Goal: Task Accomplishment & Management: Manage account settings

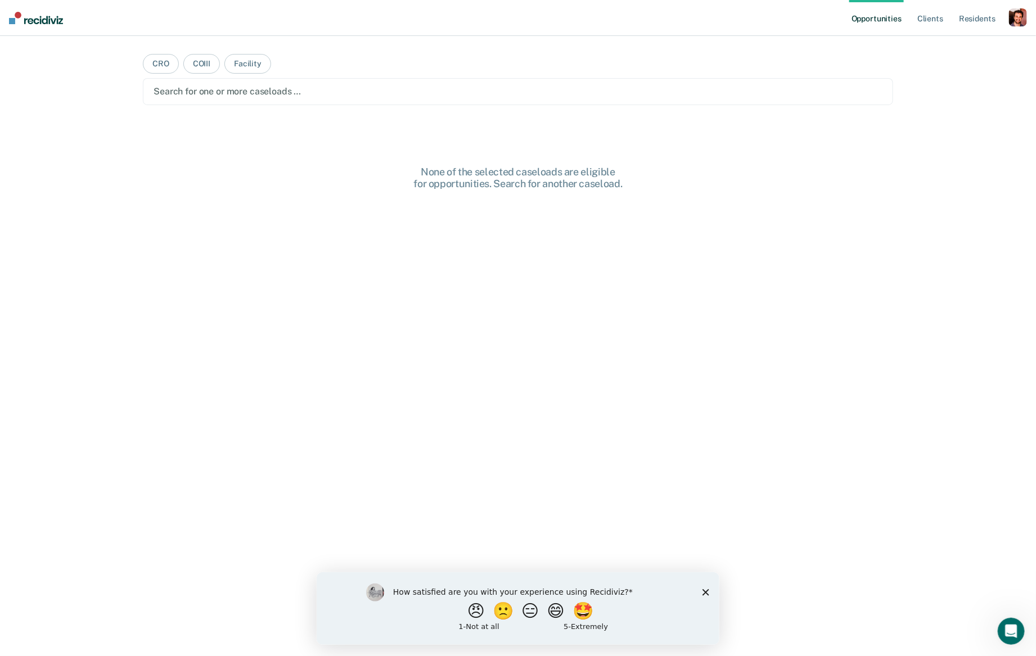
click at [1015, 21] on div "button" at bounding box center [1018, 17] width 18 height 18
click at [949, 45] on link "Profile" at bounding box center [972, 46] width 91 height 10
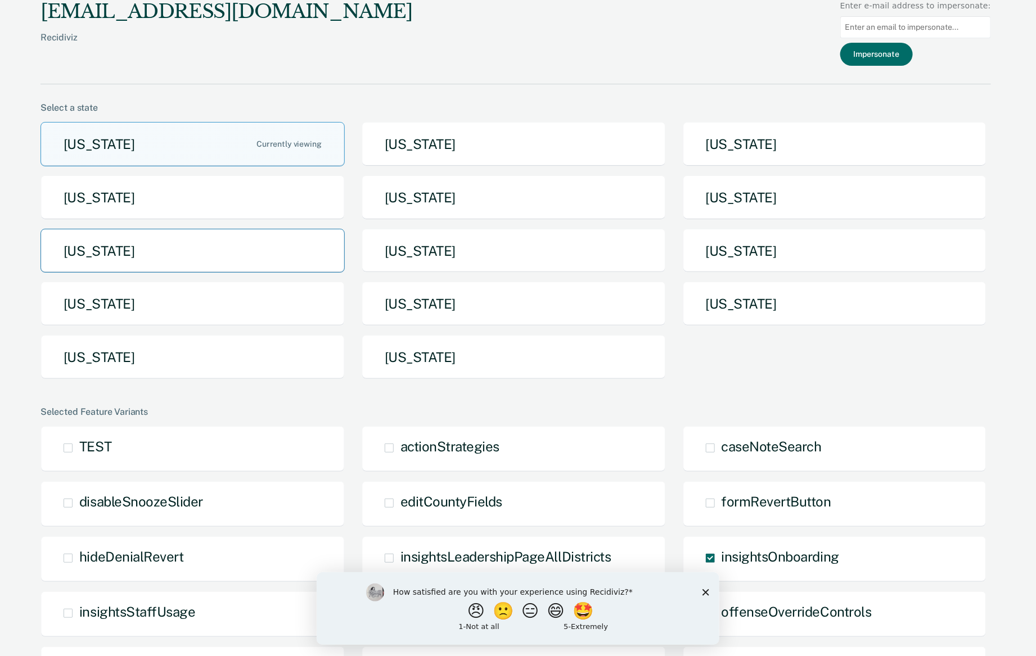
click at [192, 253] on button "[US_STATE]" at bounding box center [192, 251] width 304 height 44
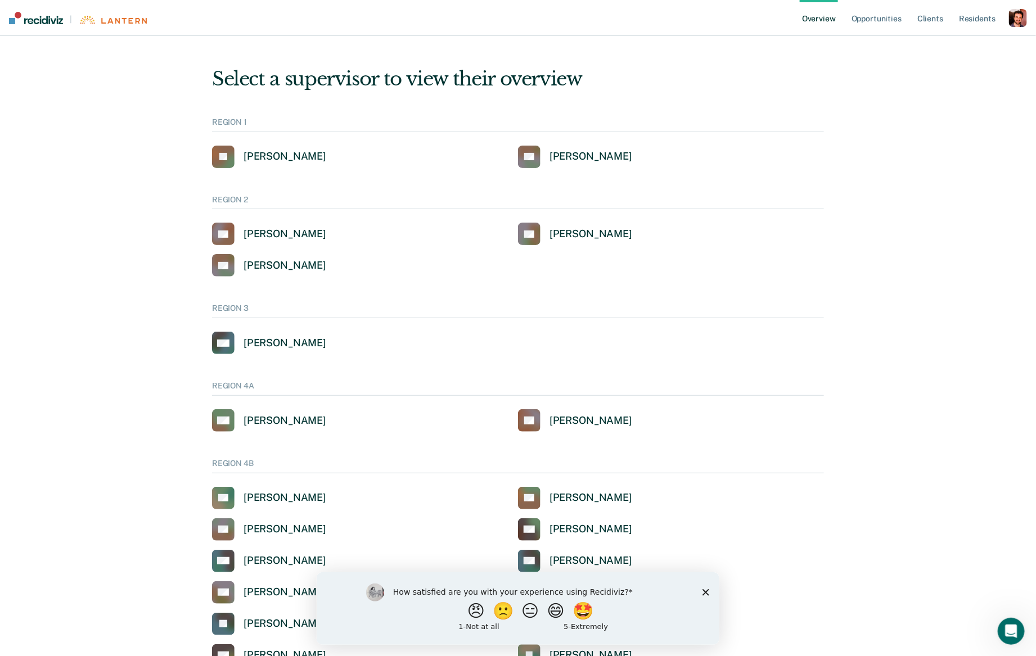
click at [705, 592] on polygon "Close survey" at bounding box center [705, 592] width 7 height 7
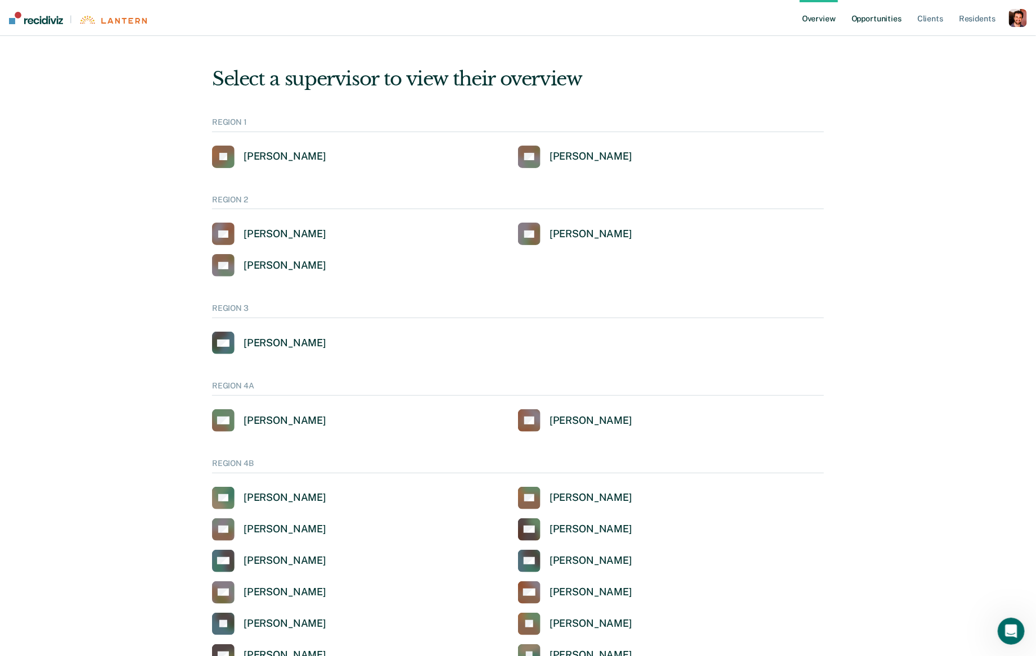
click at [895, 24] on link "Opportunities" at bounding box center [876, 18] width 55 height 36
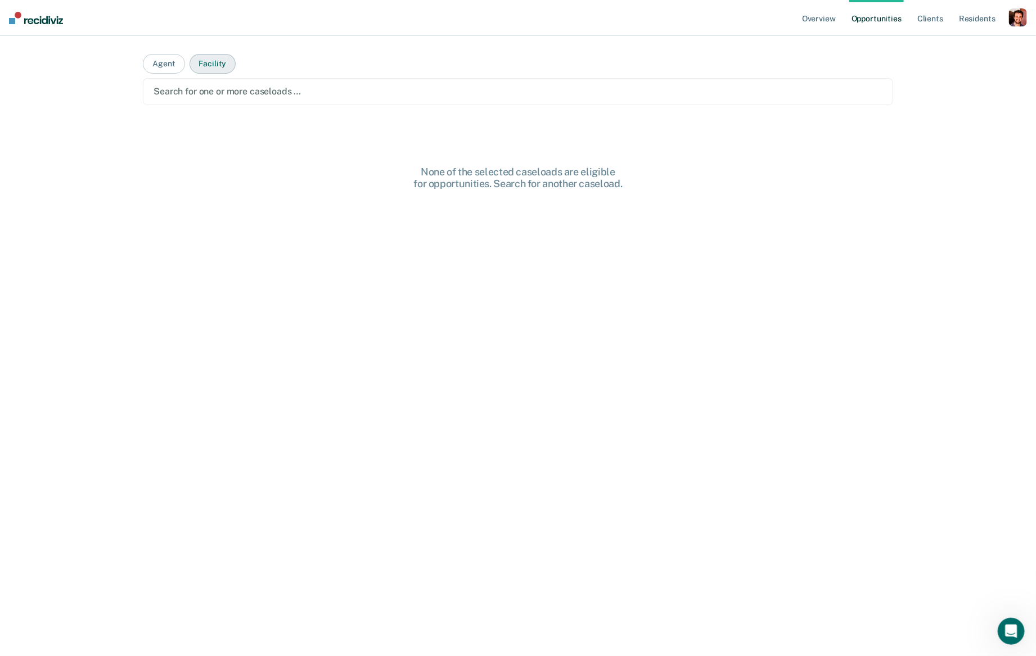
click at [227, 72] on button "Facility" at bounding box center [213, 64] width 47 height 20
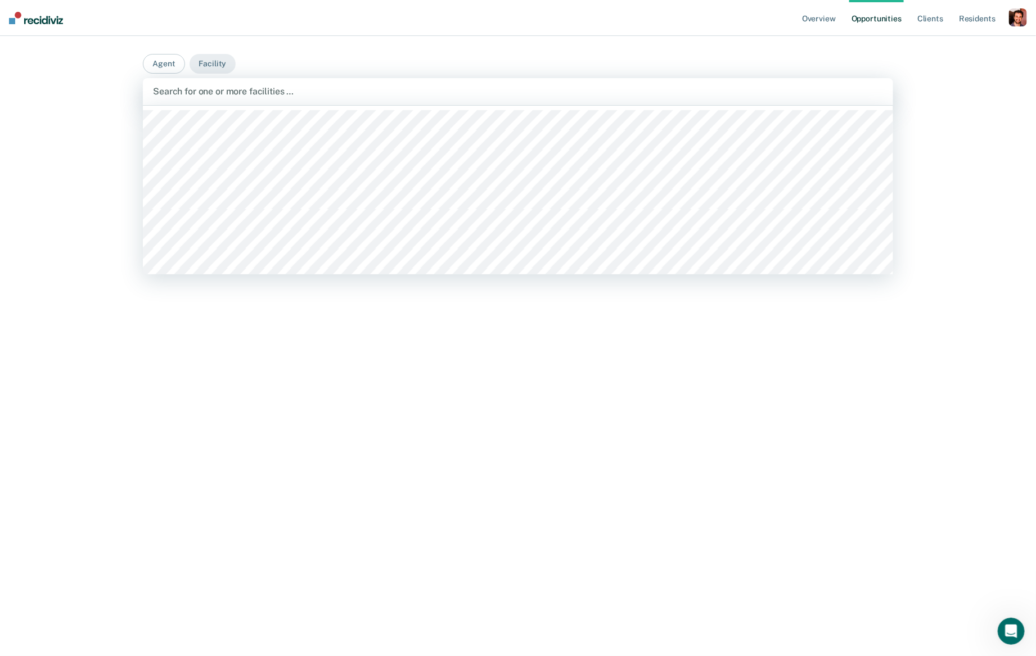
click at [233, 97] on div at bounding box center [518, 91] width 730 height 13
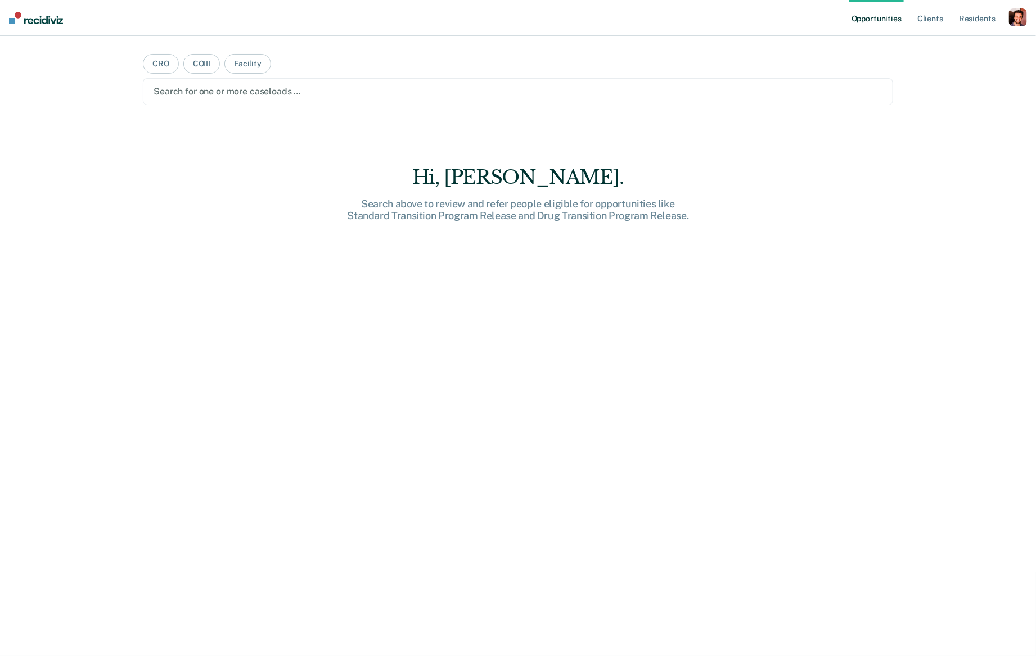
click at [1011, 10] on div "button" at bounding box center [1018, 17] width 18 height 18
click at [940, 44] on link "Profile" at bounding box center [972, 46] width 91 height 10
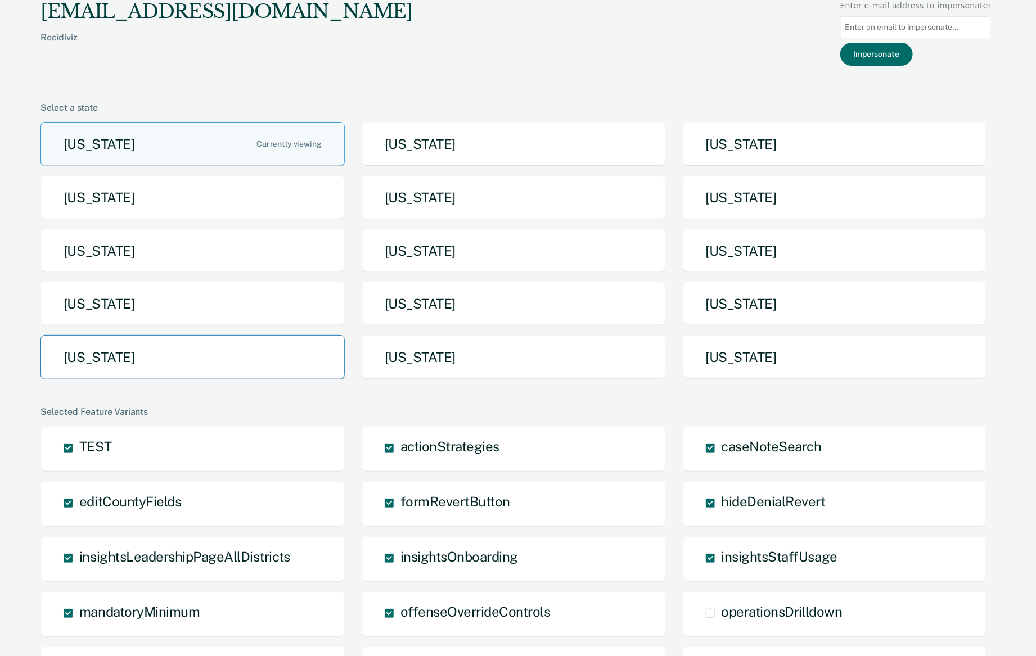
click at [225, 358] on button "[US_STATE]" at bounding box center [192, 357] width 304 height 44
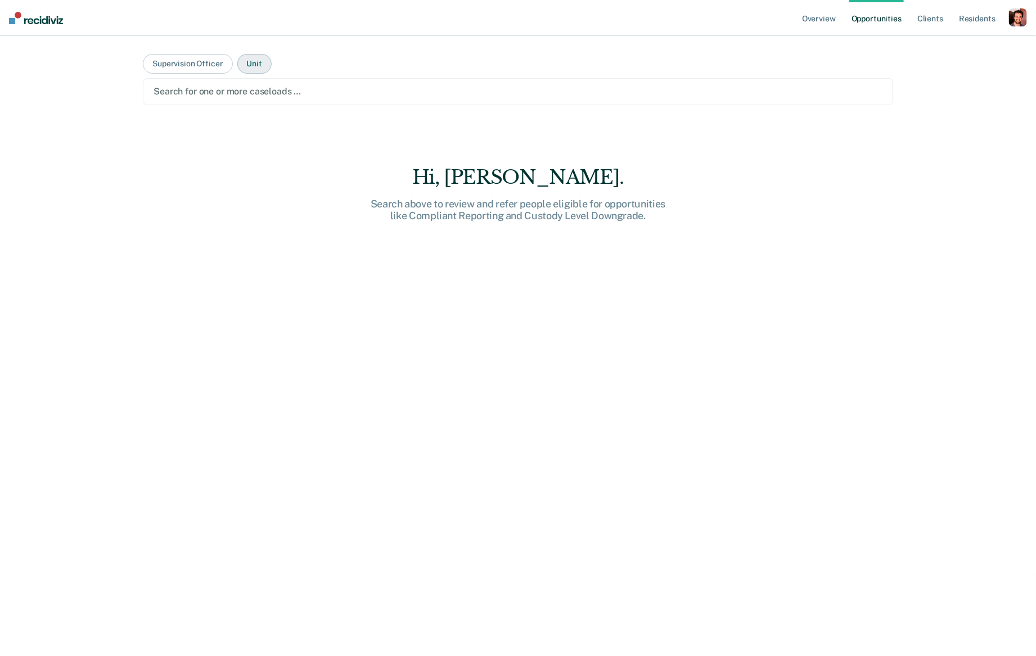
click at [256, 65] on button "Unit" at bounding box center [254, 64] width 34 height 20
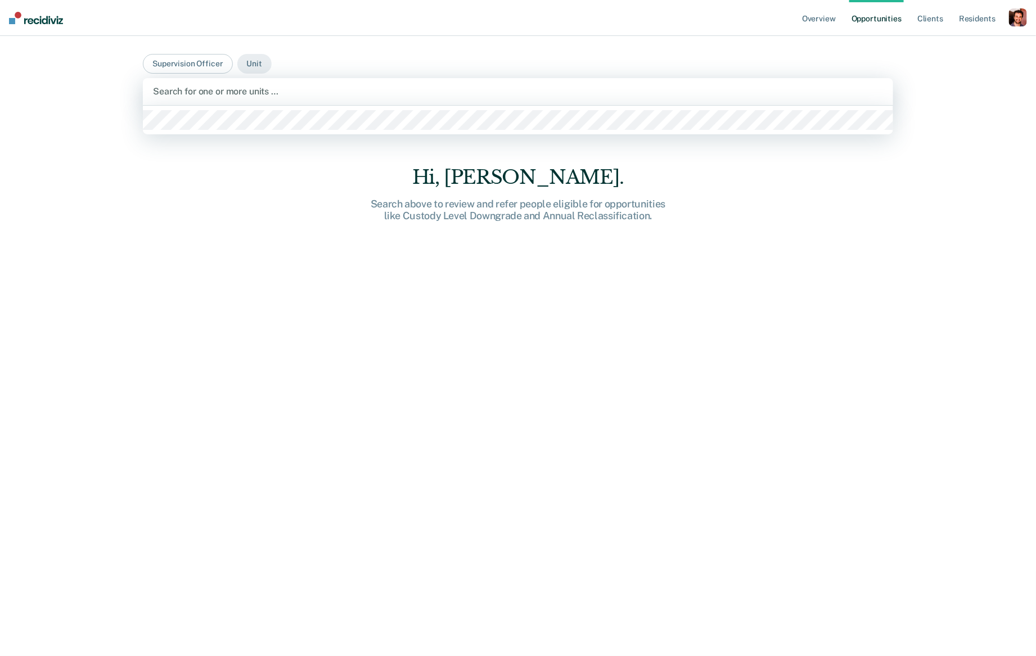
click at [250, 102] on div "Search for one or more units …" at bounding box center [518, 91] width 750 height 27
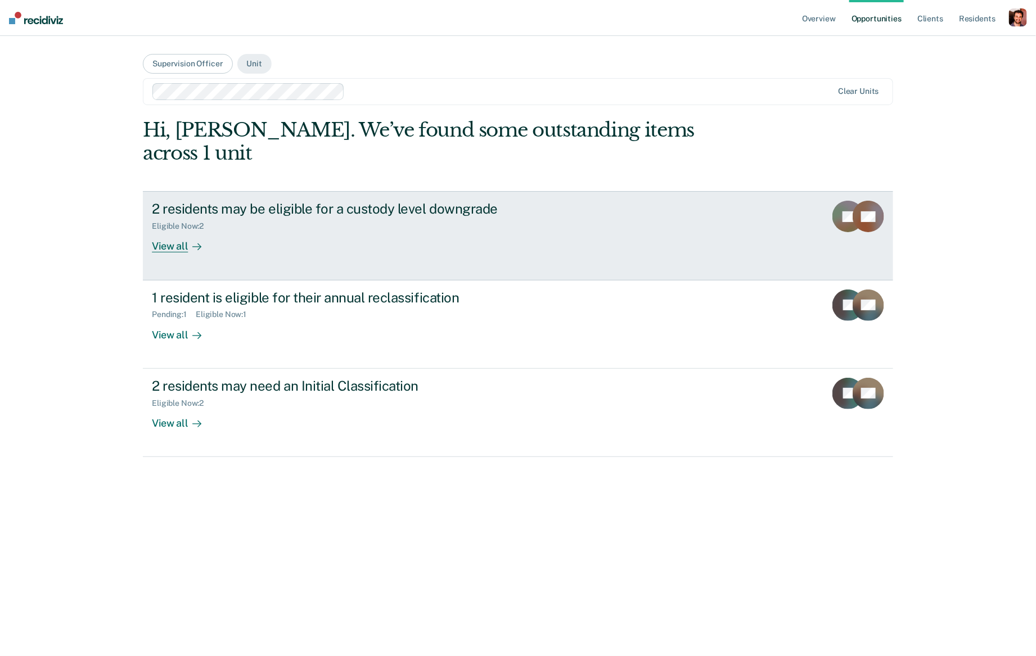
click at [236, 201] on div "2 residents may be eligible for a custody level downgrade" at bounding box center [349, 209] width 395 height 16
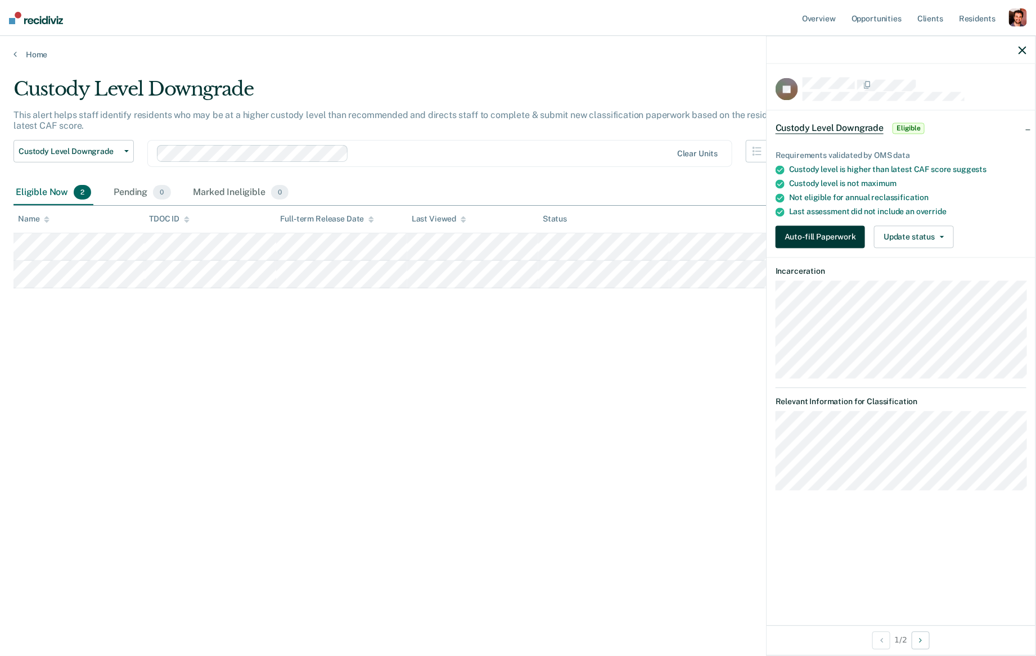
click at [821, 229] on button "Auto-fill Paperwork" at bounding box center [820, 237] width 89 height 22
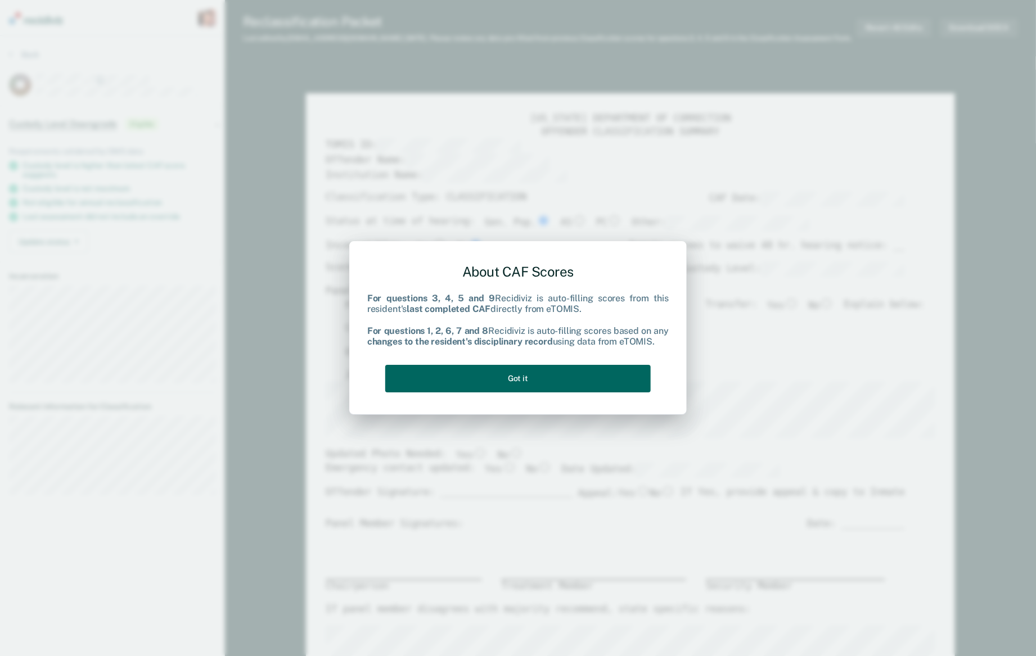
click at [610, 382] on button "Got it" at bounding box center [517, 379] width 265 height 28
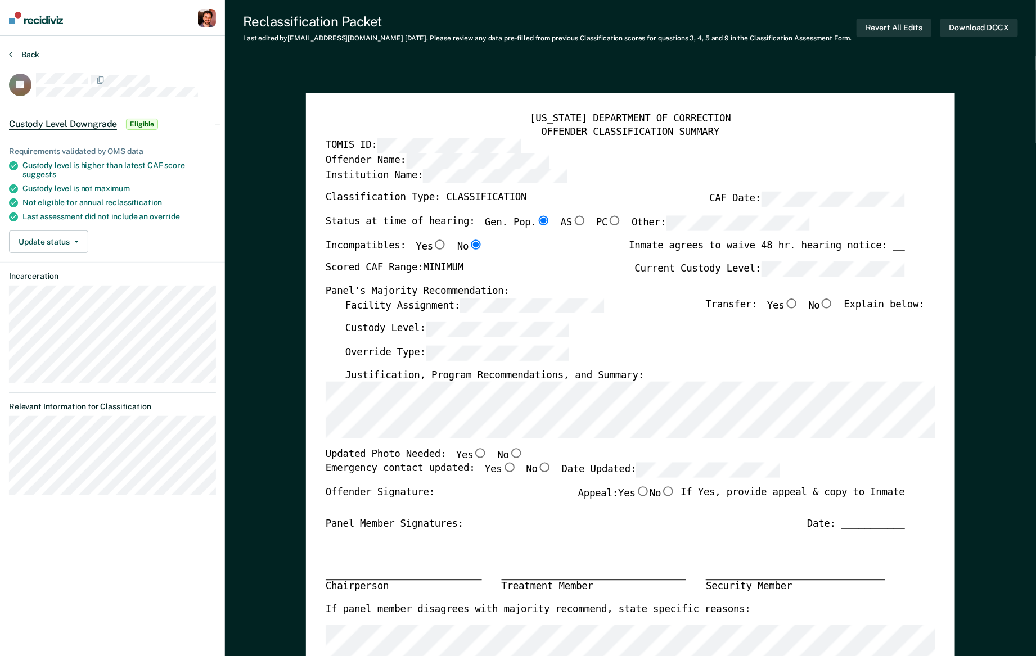
click at [11, 55] on icon at bounding box center [10, 53] width 3 height 9
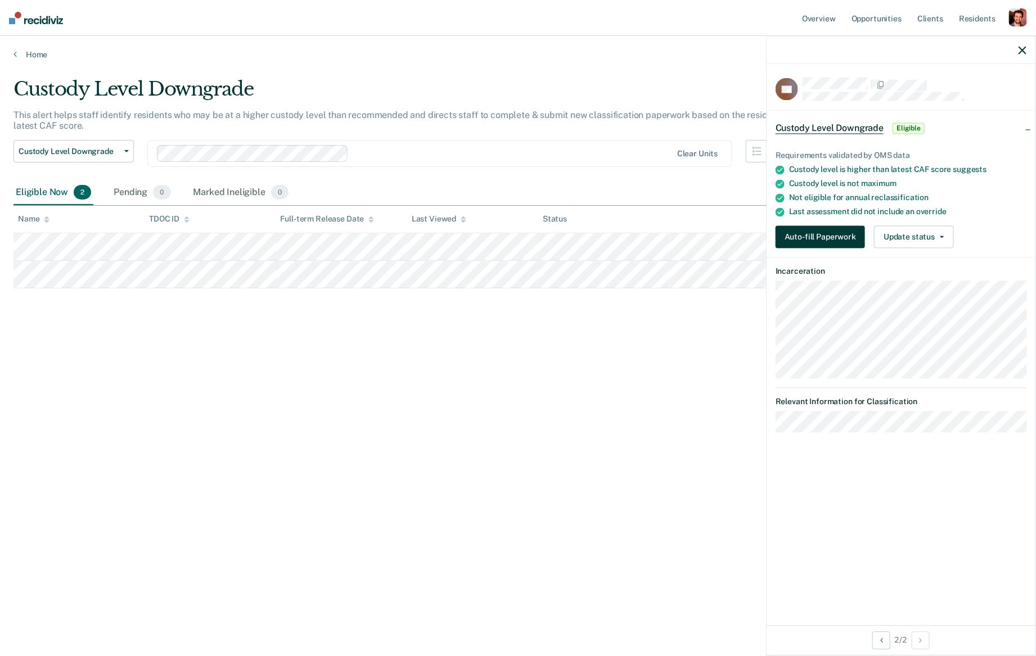
click at [832, 236] on button "Auto-fill Paperwork" at bounding box center [820, 237] width 89 height 22
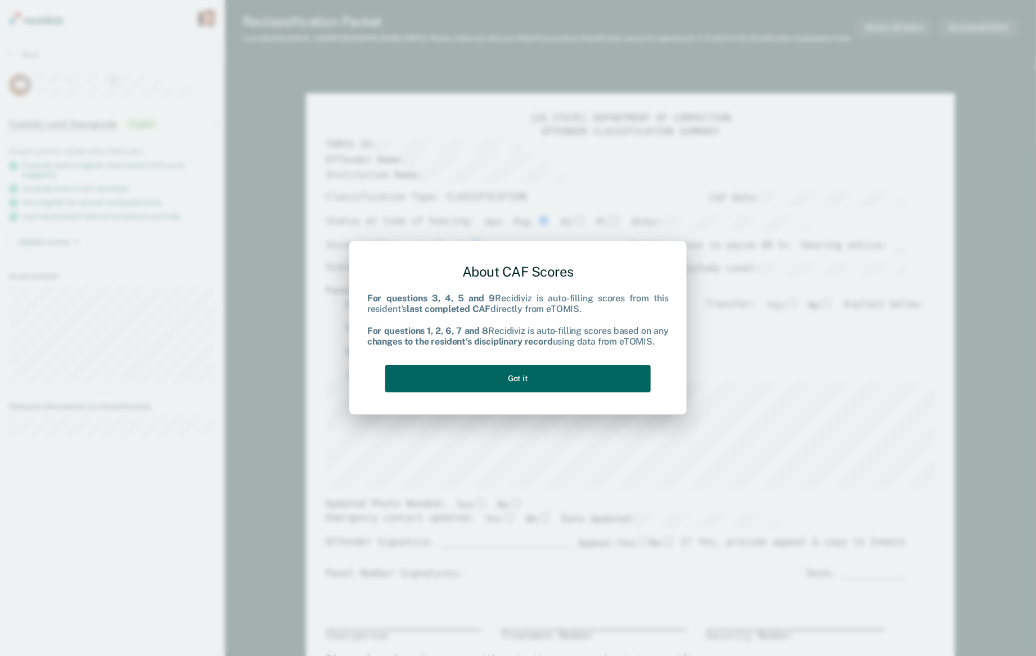
click at [597, 375] on button "Got it" at bounding box center [517, 379] width 265 height 28
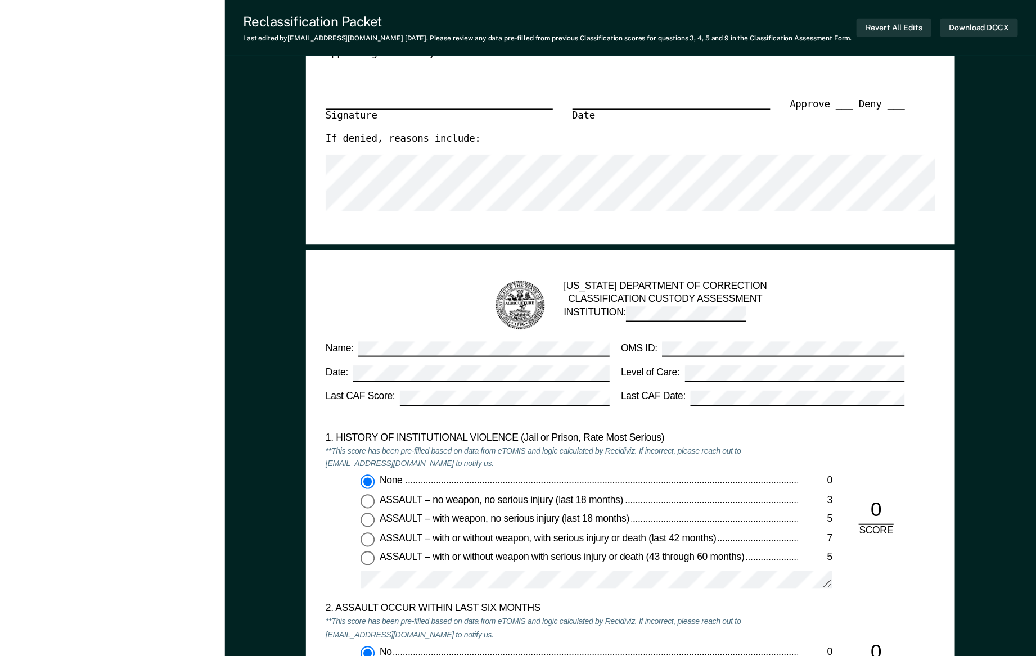
type textarea "x"
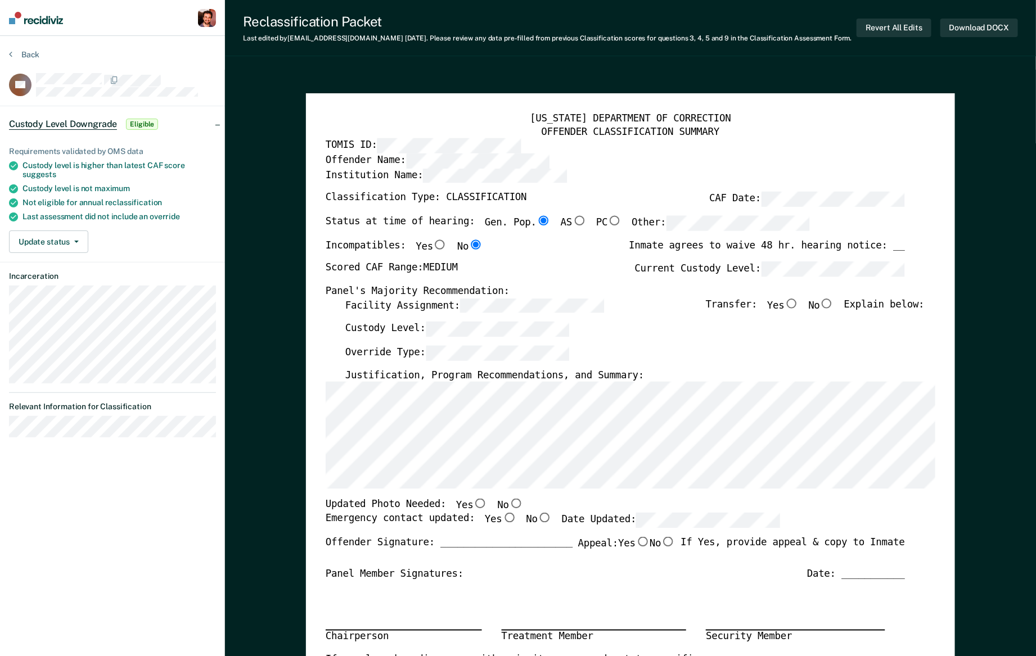
click at [38, 20] on img at bounding box center [36, 18] width 54 height 12
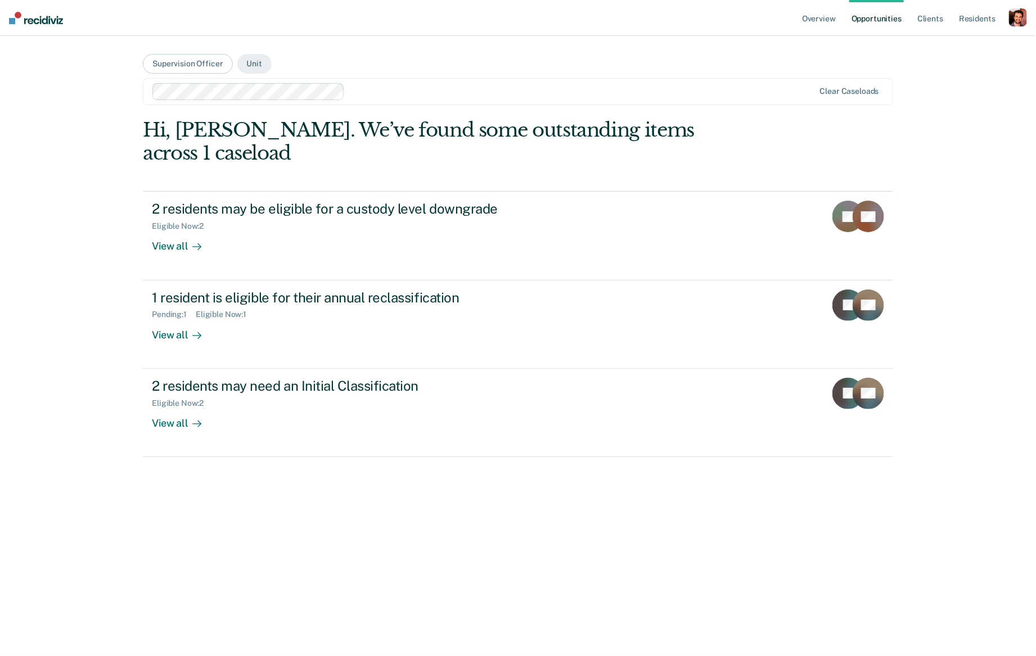
click at [1011, 21] on div "button" at bounding box center [1018, 17] width 18 height 18
click at [951, 44] on link "Profile" at bounding box center [972, 46] width 91 height 10
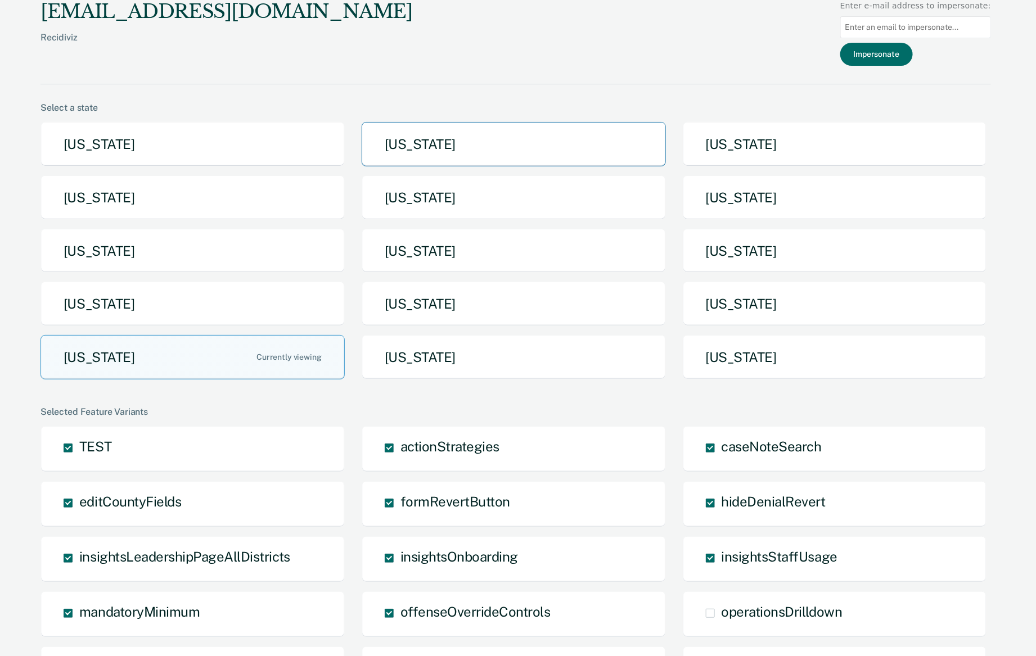
click at [600, 136] on button "Arkansas" at bounding box center [514, 144] width 304 height 44
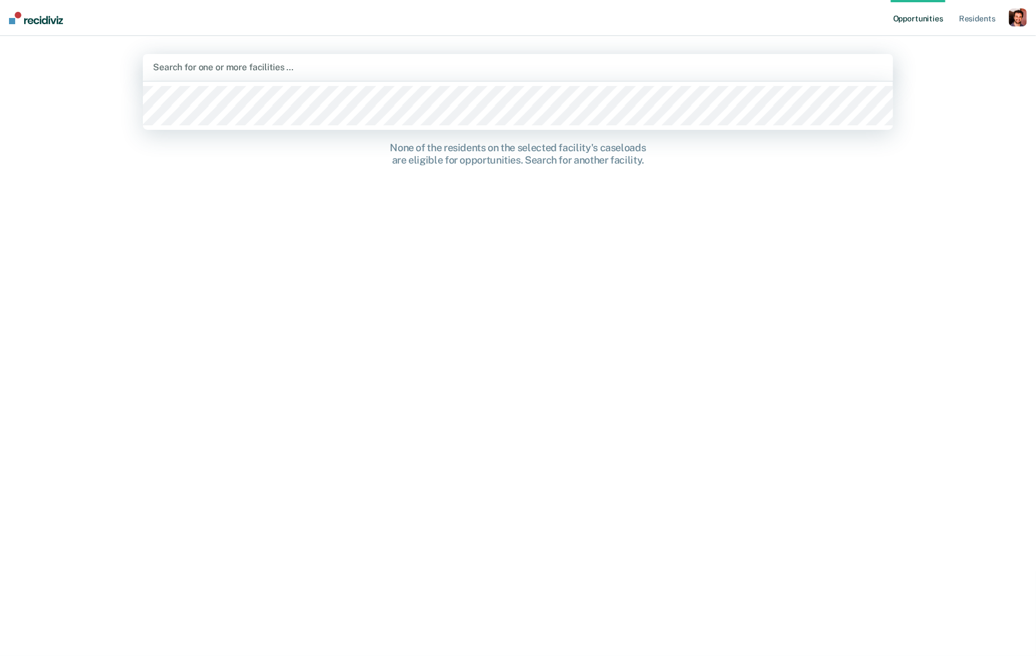
click at [579, 74] on div "Search for one or more facilities …" at bounding box center [518, 67] width 732 height 15
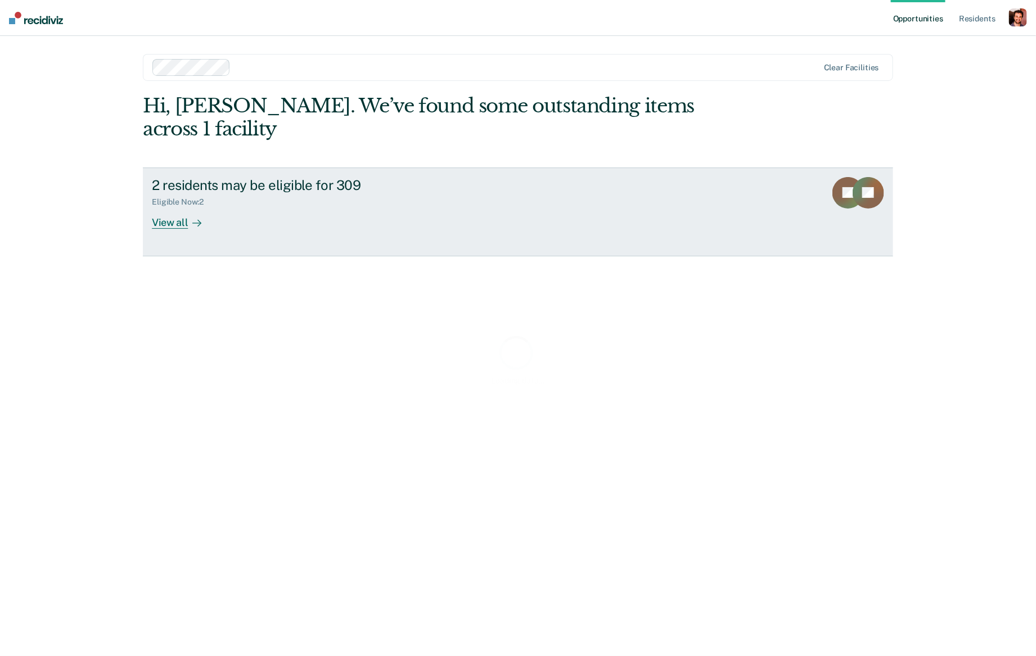
click at [301, 190] on div "2 residents may be eligible for 309 Eligible Now : 2 View all" at bounding box center [363, 203] width 422 height 52
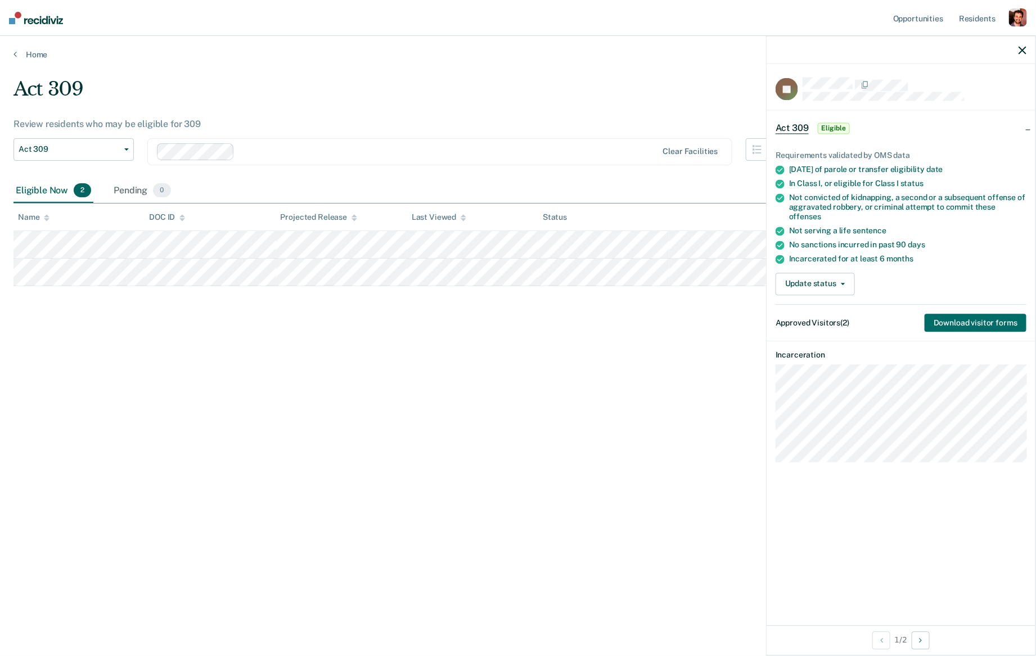
click at [949, 321] on div "Requirements validated by OMS data Within 45 months of parole or transfer eligi…" at bounding box center [901, 237] width 269 height 208
click at [963, 314] on button "Download visitor forms" at bounding box center [976, 323] width 102 height 19
click at [1016, 13] on div "button" at bounding box center [1018, 17] width 18 height 18
click at [949, 44] on link "Profile" at bounding box center [972, 46] width 91 height 10
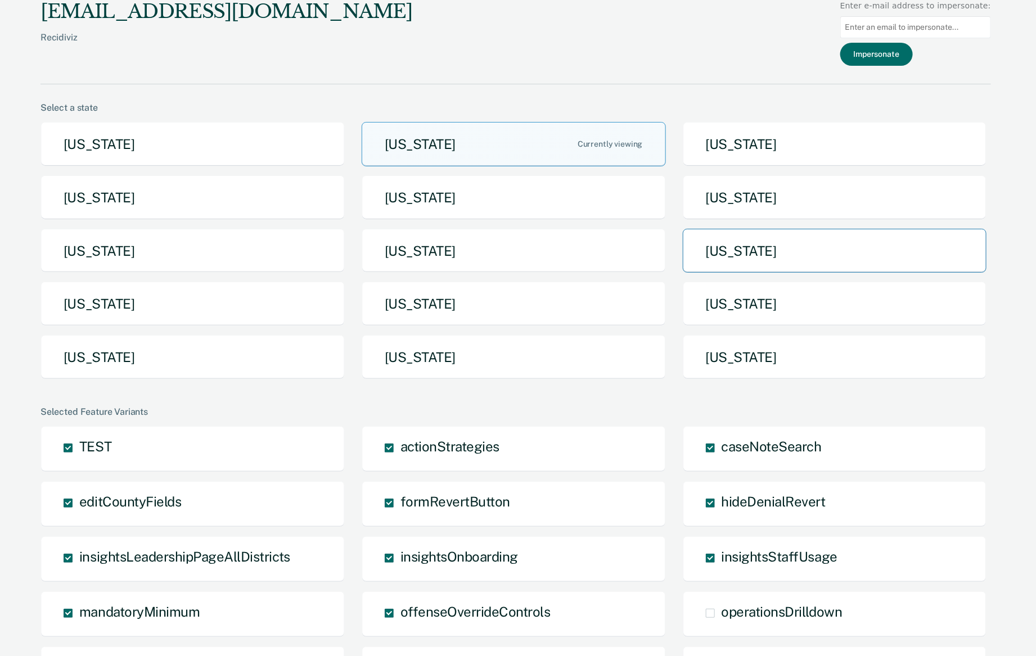
click at [774, 246] on button "Nebraska" at bounding box center [835, 251] width 304 height 44
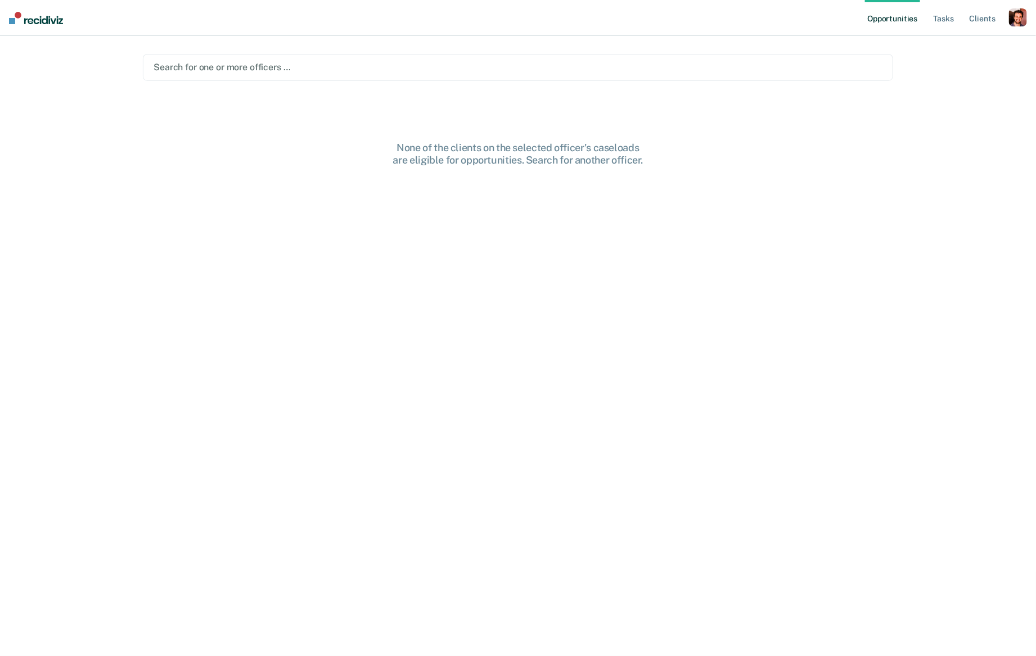
click at [566, 58] on div "Search for one or more officers …" at bounding box center [518, 67] width 750 height 27
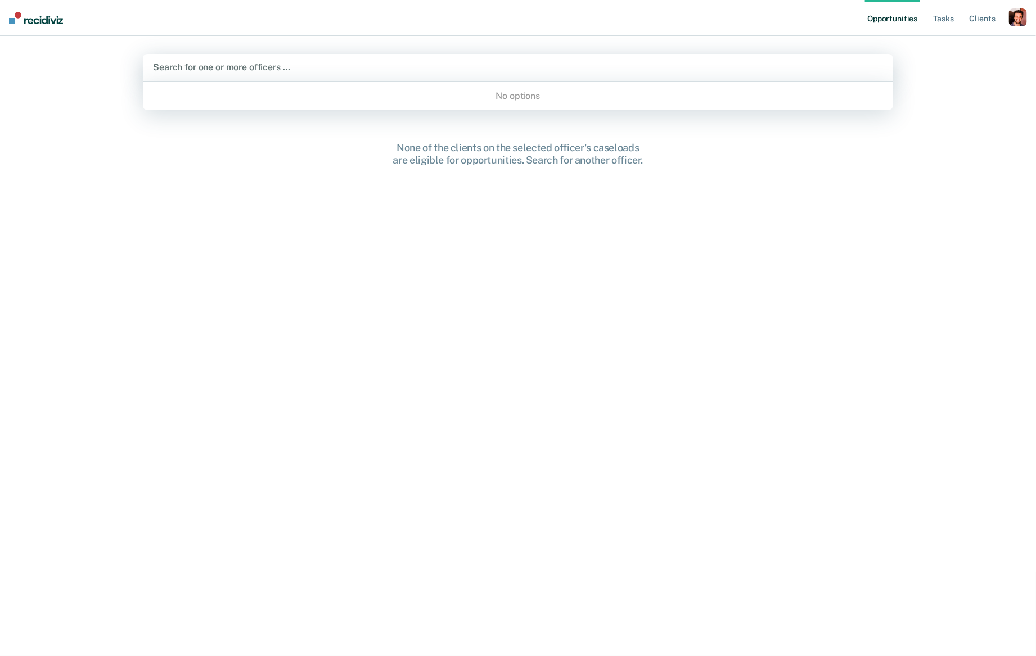
click at [587, 57] on div "Search for one or more officers …" at bounding box center [518, 67] width 750 height 27
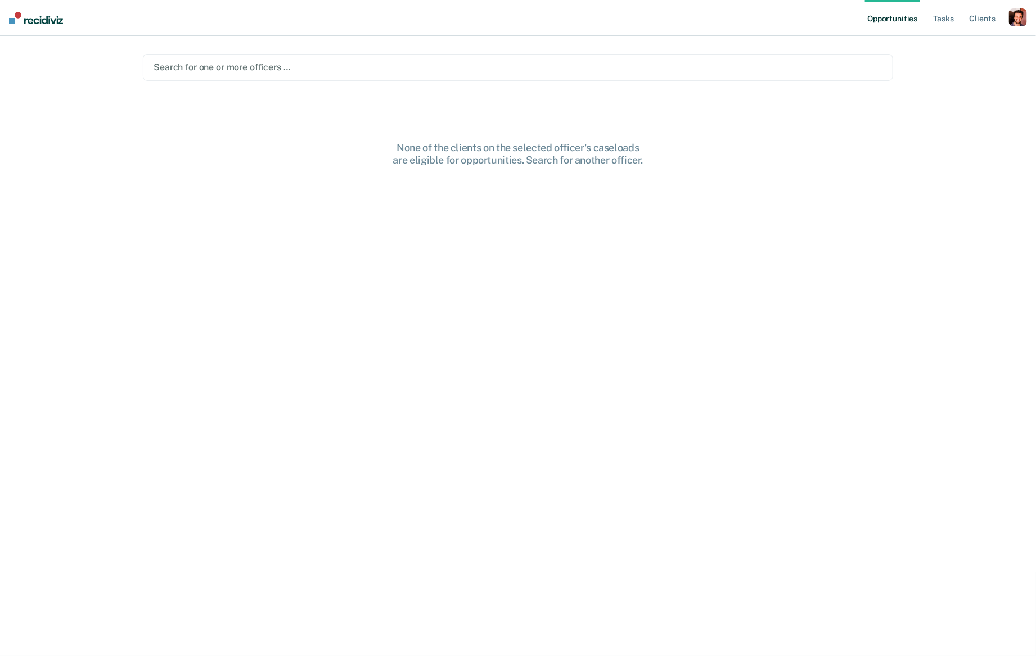
click at [1012, 17] on div "button" at bounding box center [1018, 17] width 18 height 18
click at [951, 39] on div "Profile How it works Log Out" at bounding box center [972, 59] width 109 height 55
click at [939, 45] on link "Profile" at bounding box center [972, 46] width 91 height 10
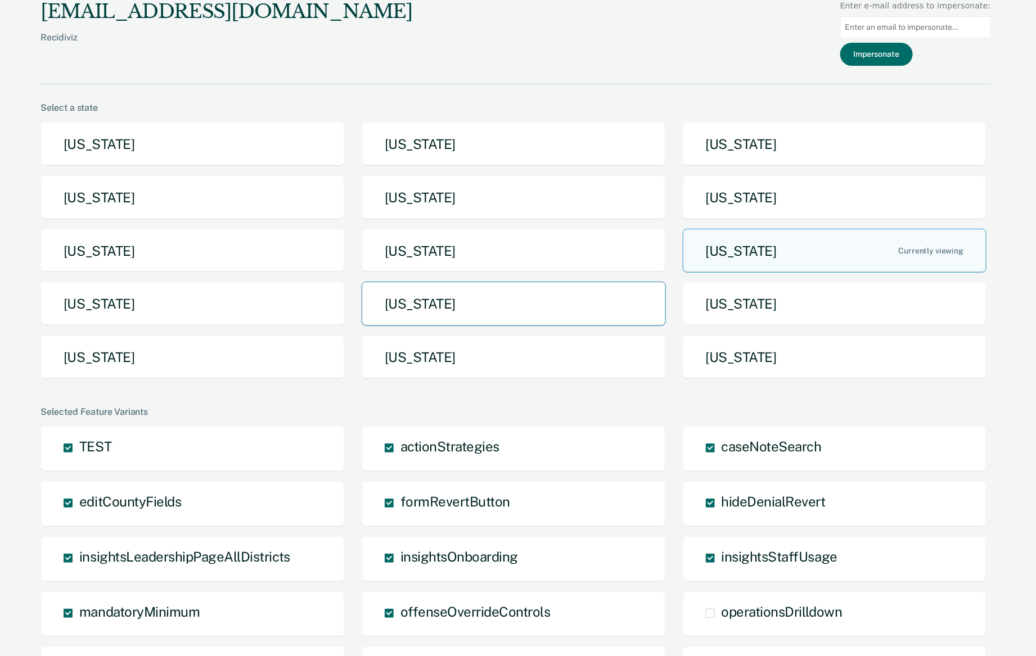
click at [443, 304] on button "Oregon" at bounding box center [514, 304] width 304 height 44
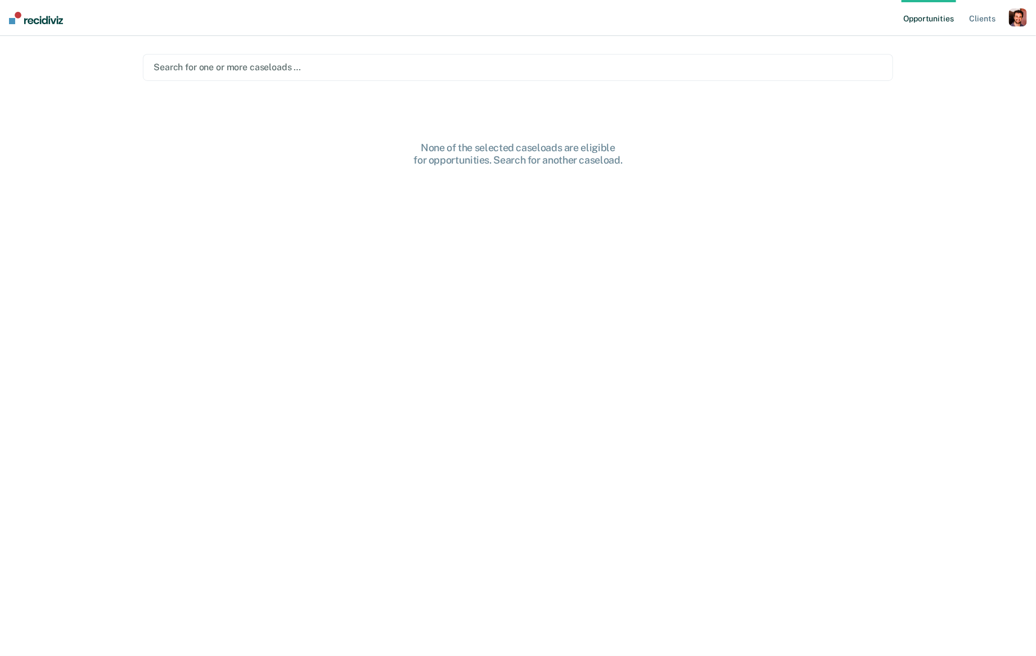
click at [417, 65] on div at bounding box center [518, 67] width 729 height 13
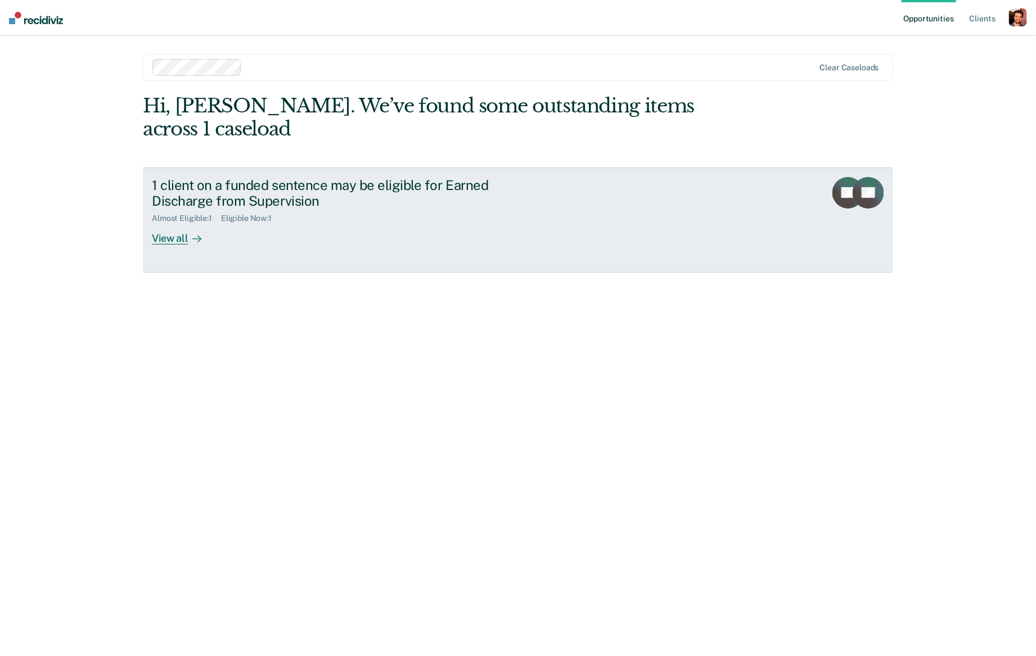
click at [389, 177] on div "1 client on a funded sentence may be eligible for Earned Discharge from Supervi…" at bounding box center [349, 193] width 395 height 33
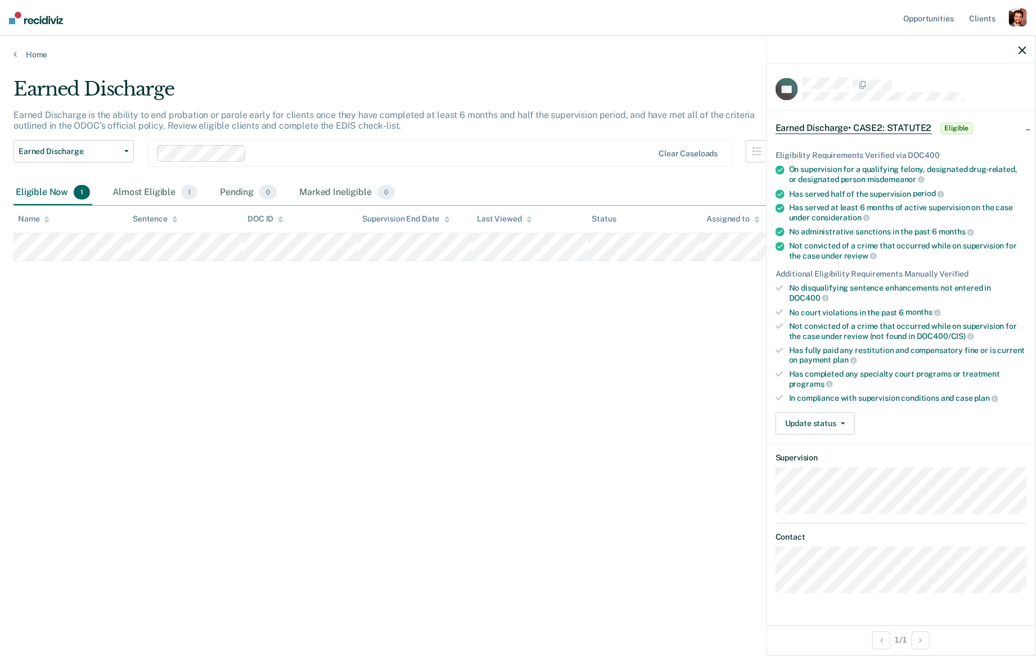
click at [1021, 48] on icon "button" at bounding box center [1023, 50] width 8 height 8
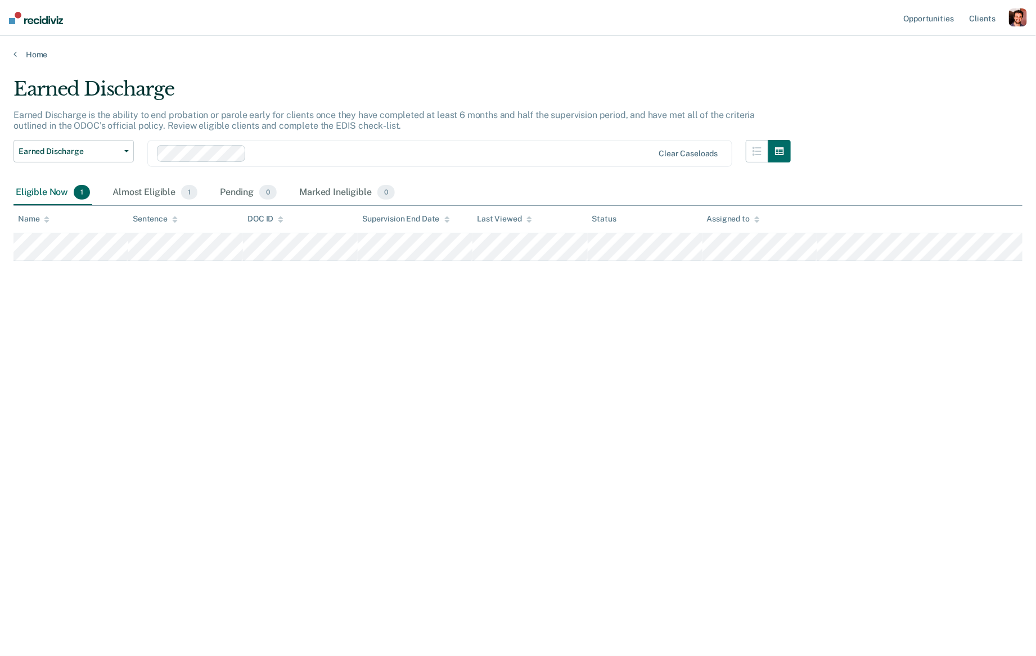
click at [1020, 16] on div "button" at bounding box center [1018, 17] width 18 height 18
click at [957, 47] on link "Profile" at bounding box center [972, 46] width 91 height 10
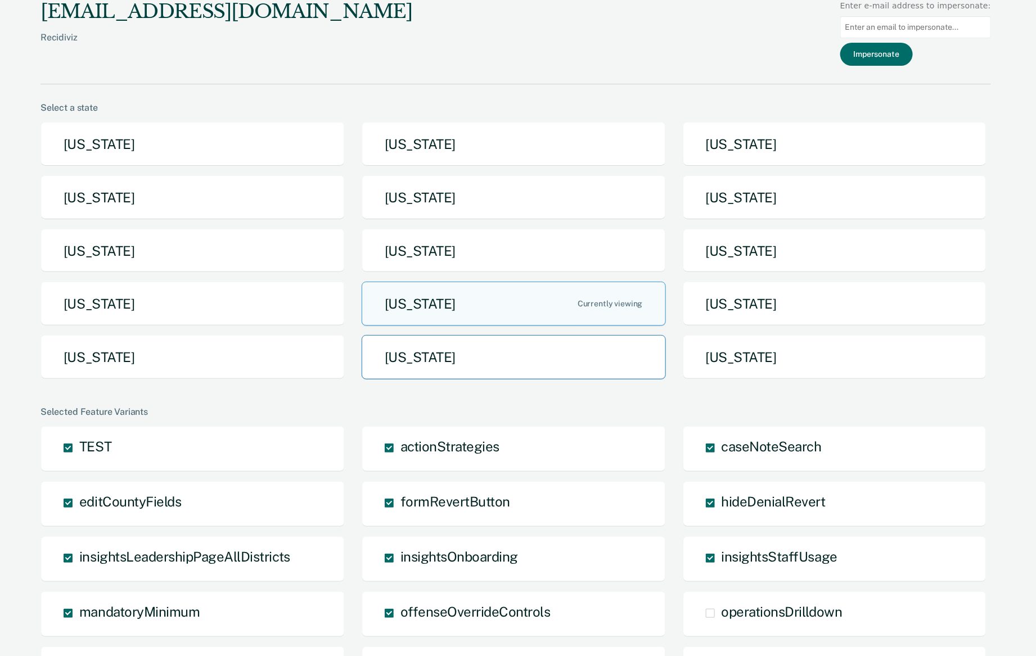
click at [512, 343] on button "Texas" at bounding box center [514, 357] width 304 height 44
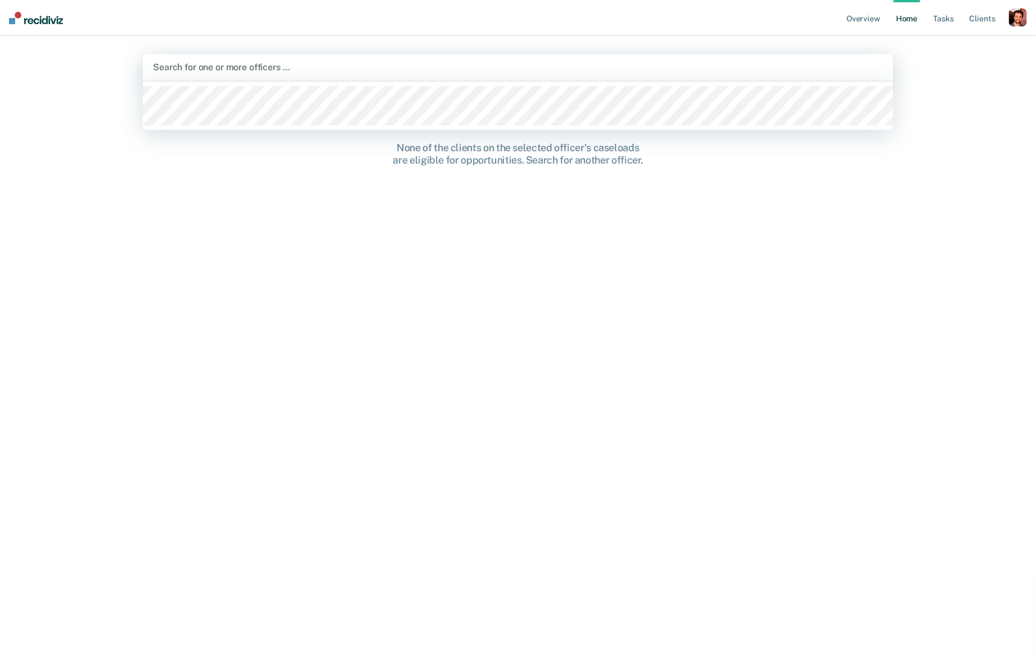
click at [631, 64] on div at bounding box center [518, 67] width 730 height 13
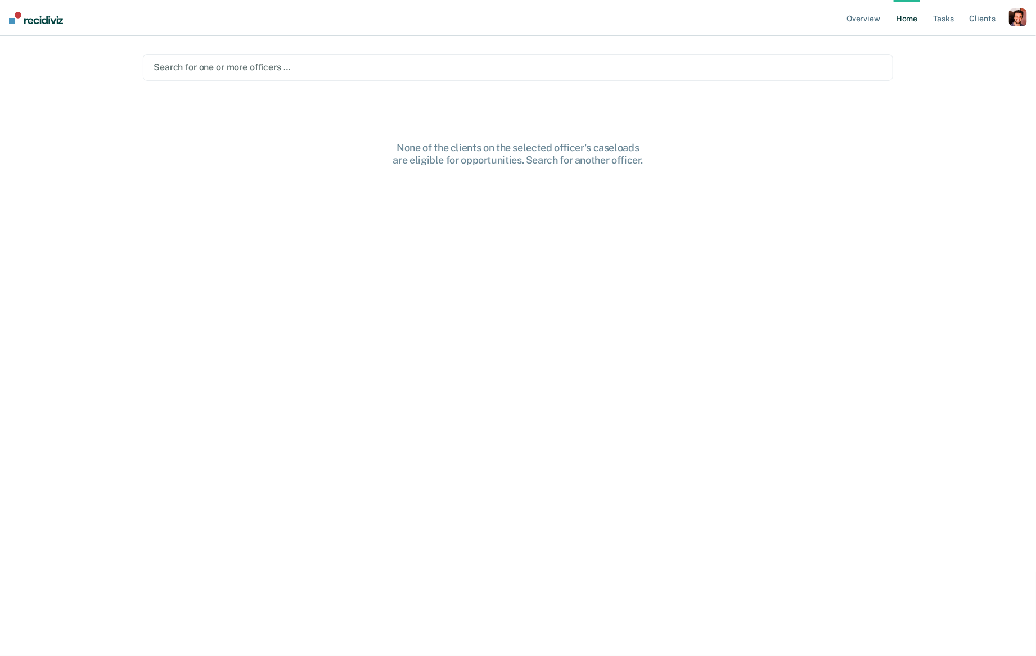
click at [622, 79] on div "Search for one or more officers …" at bounding box center [518, 67] width 750 height 27
click at [628, 66] on div at bounding box center [518, 67] width 729 height 13
click at [1012, 21] on div "button" at bounding box center [1018, 17] width 18 height 18
click at [962, 42] on link "Profile" at bounding box center [972, 46] width 91 height 10
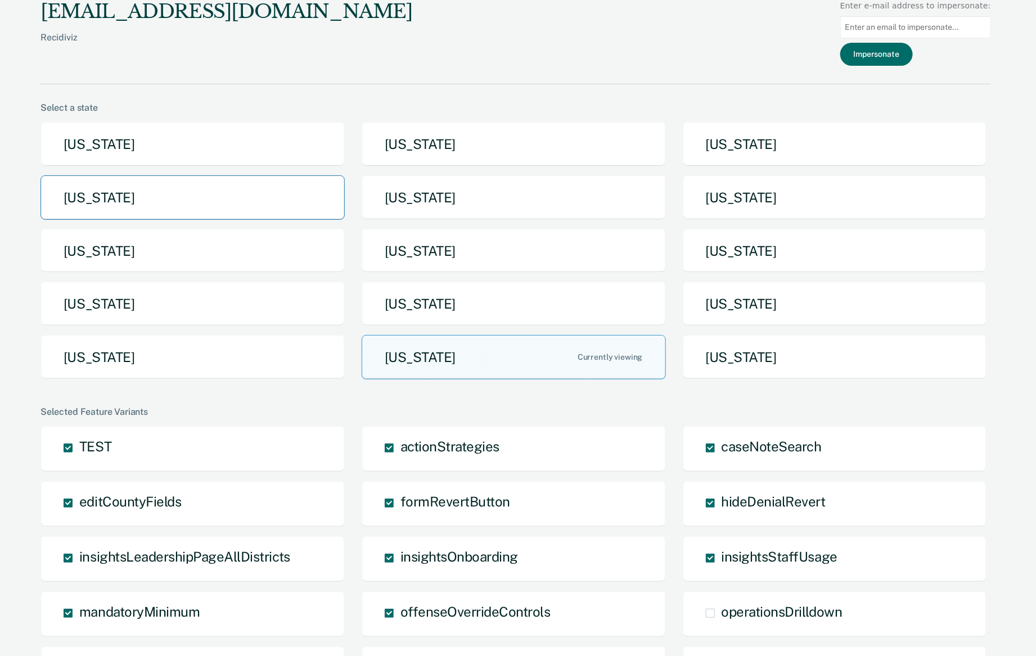
click at [307, 197] on button "Idaho" at bounding box center [192, 197] width 304 height 44
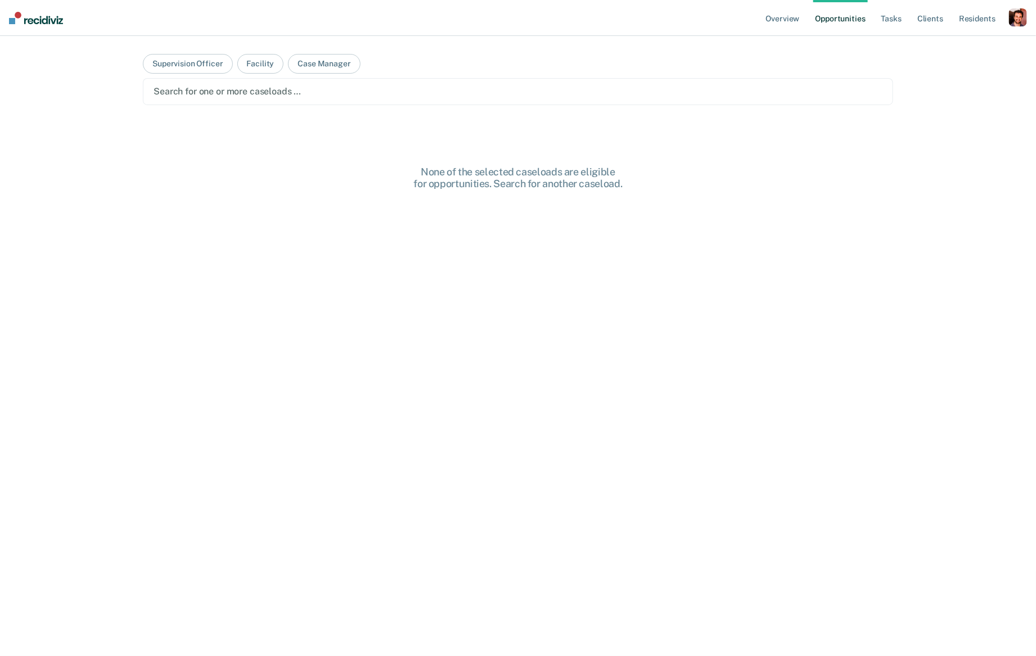
click at [1021, 11] on div "button" at bounding box center [1018, 17] width 18 height 18
click at [940, 60] on link "Go to System-Level Trends" at bounding box center [970, 60] width 96 height 10
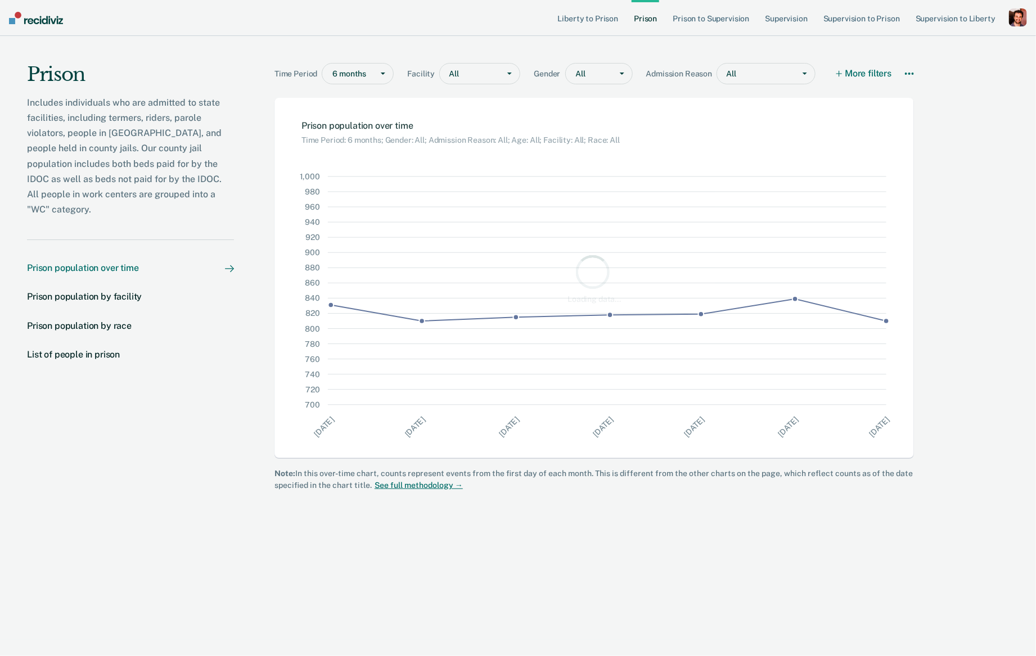
click at [1017, 21] on div "button" at bounding box center [1018, 17] width 18 height 18
click at [951, 71] on link "Go to Operations" at bounding box center [970, 74] width 96 height 10
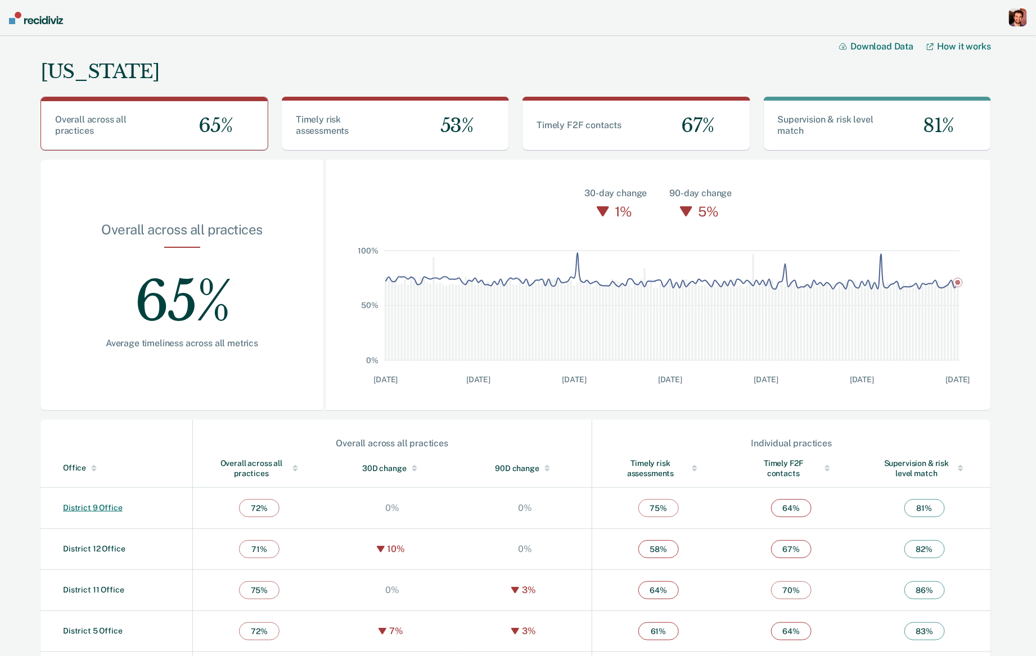
click at [91, 508] on link "District 9 Office" at bounding box center [93, 507] width 60 height 9
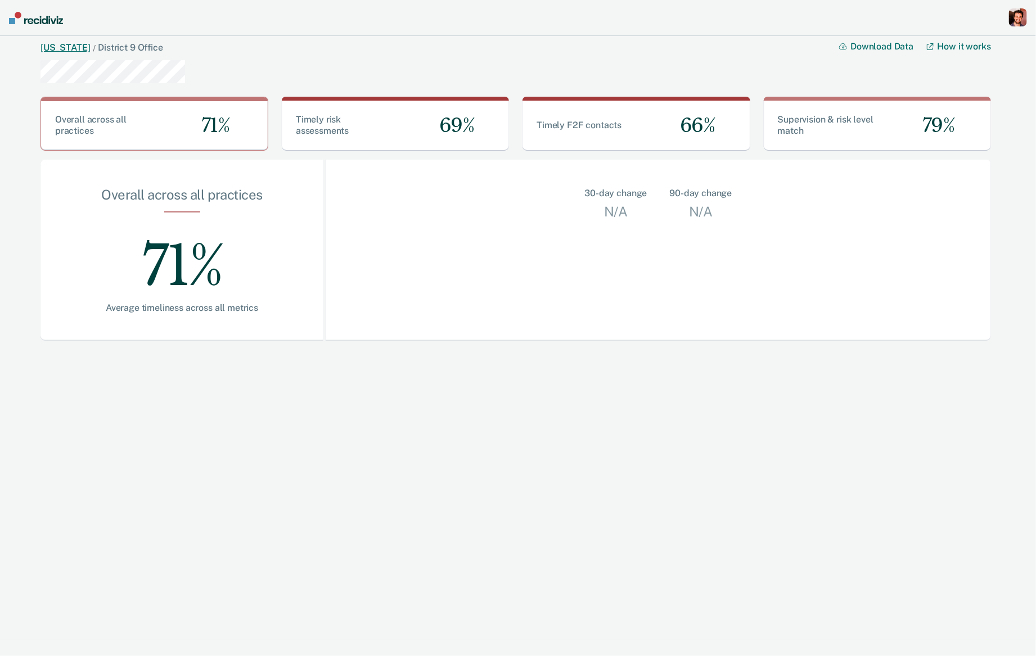
click at [60, 49] on link "Idaho" at bounding box center [64, 47] width 49 height 11
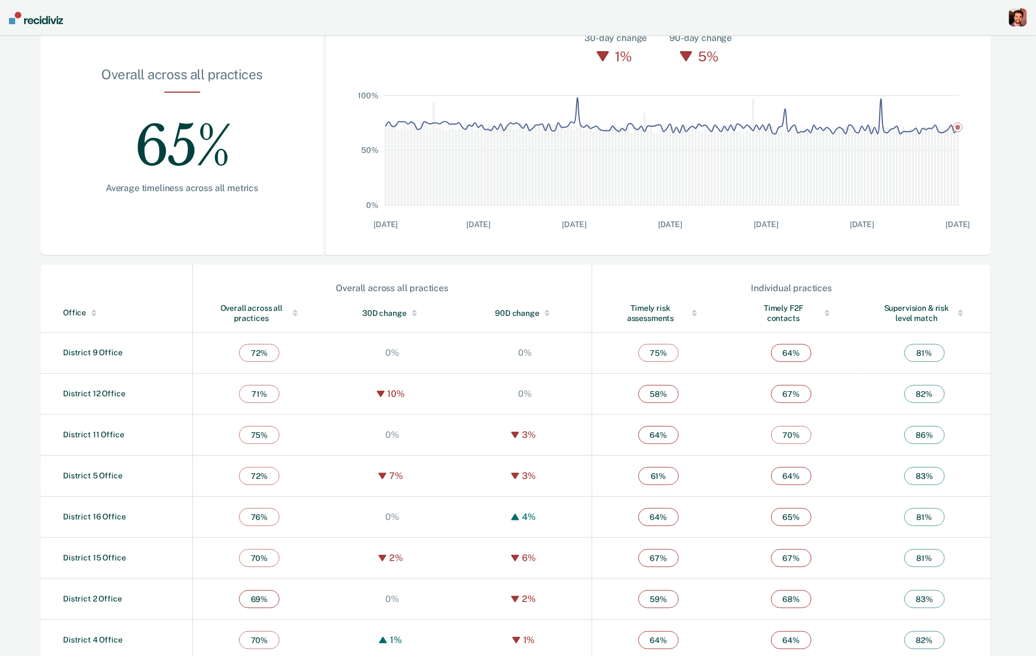
scroll to position [309, 0]
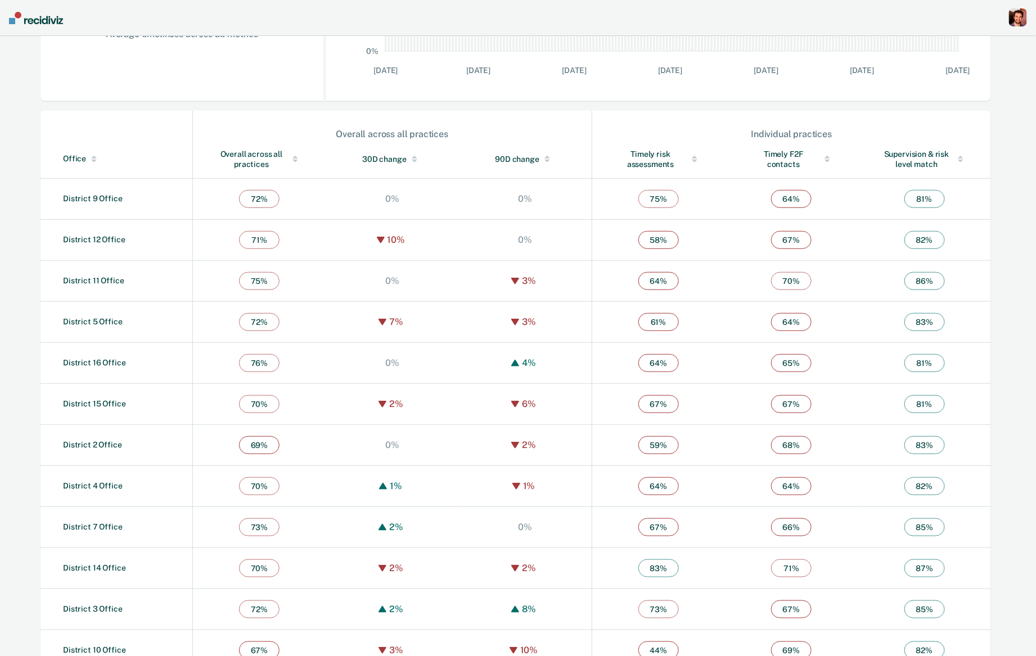
click at [254, 145] on th "Overall across all practices" at bounding box center [258, 159] width 133 height 39
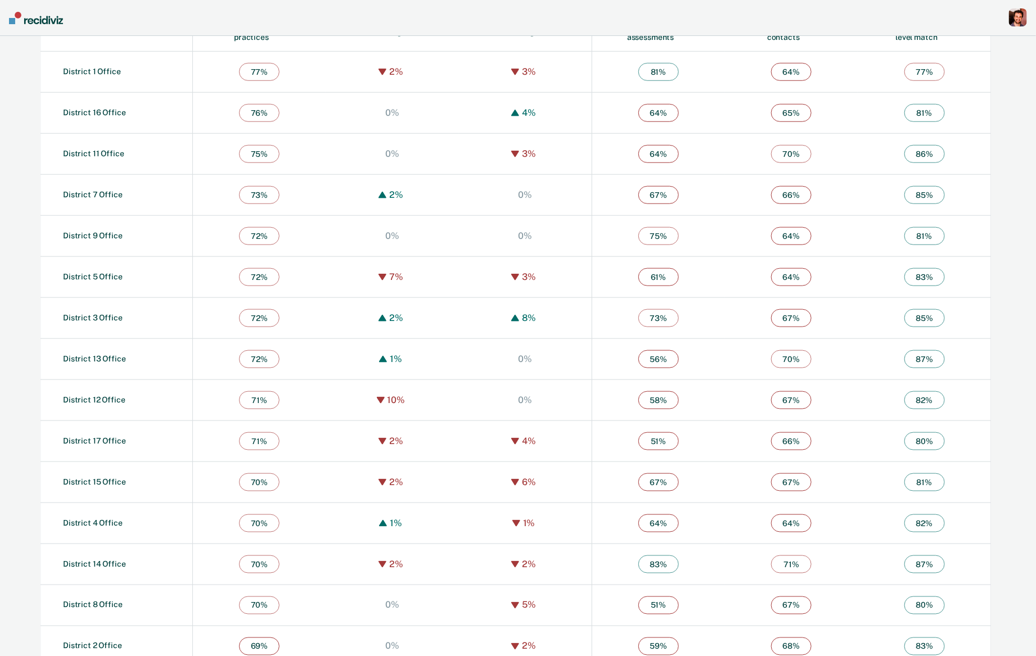
scroll to position [334, 0]
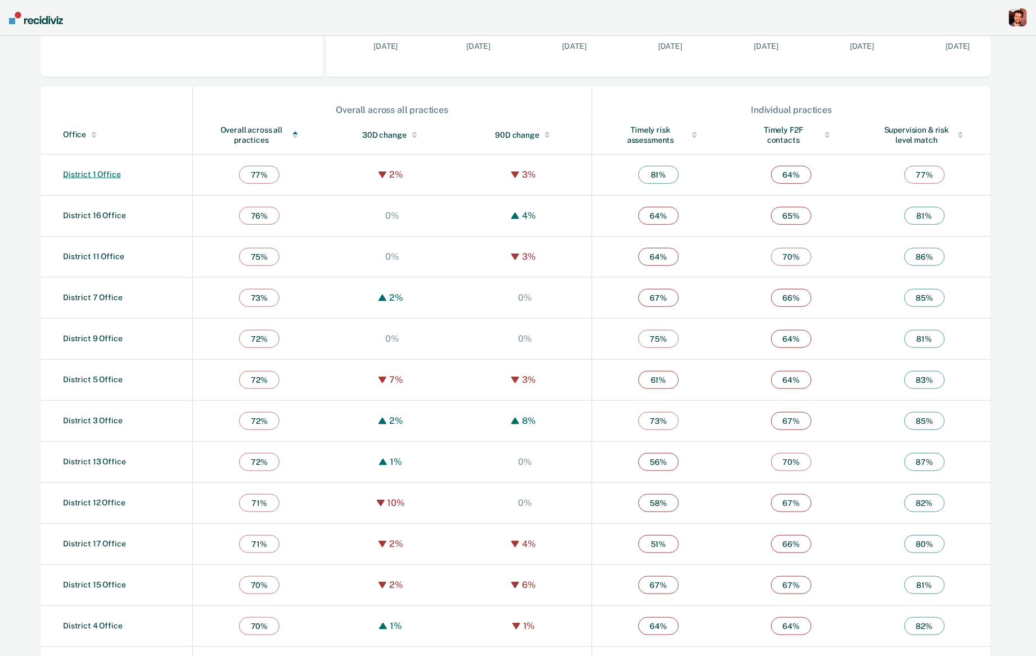
click at [100, 173] on link "District 1 Office" at bounding box center [92, 174] width 58 height 9
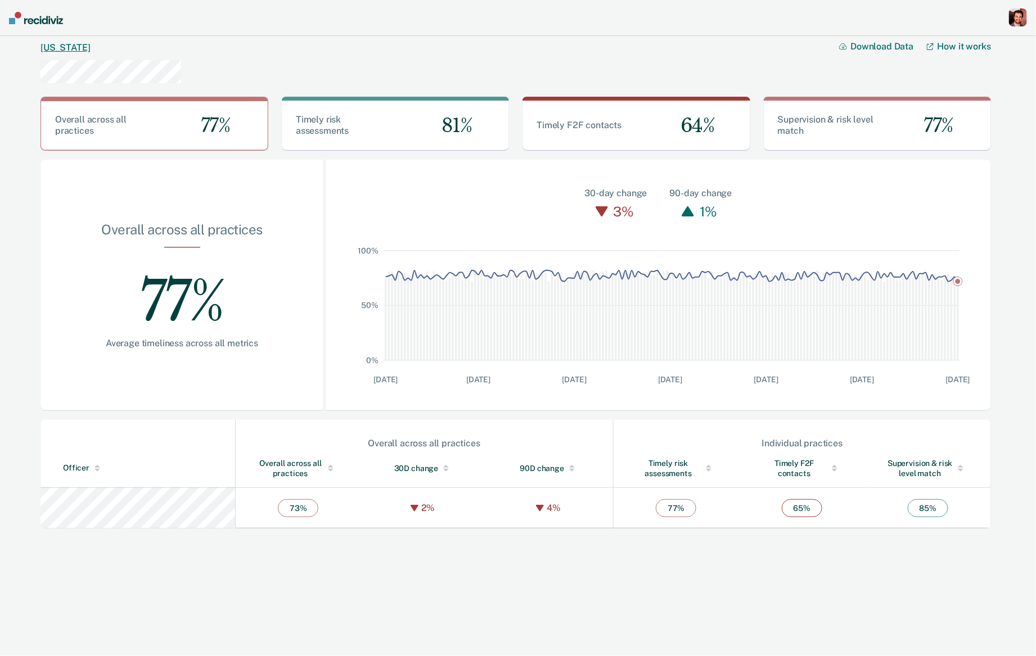
click at [58, 52] on link "Idaho" at bounding box center [64, 47] width 49 height 11
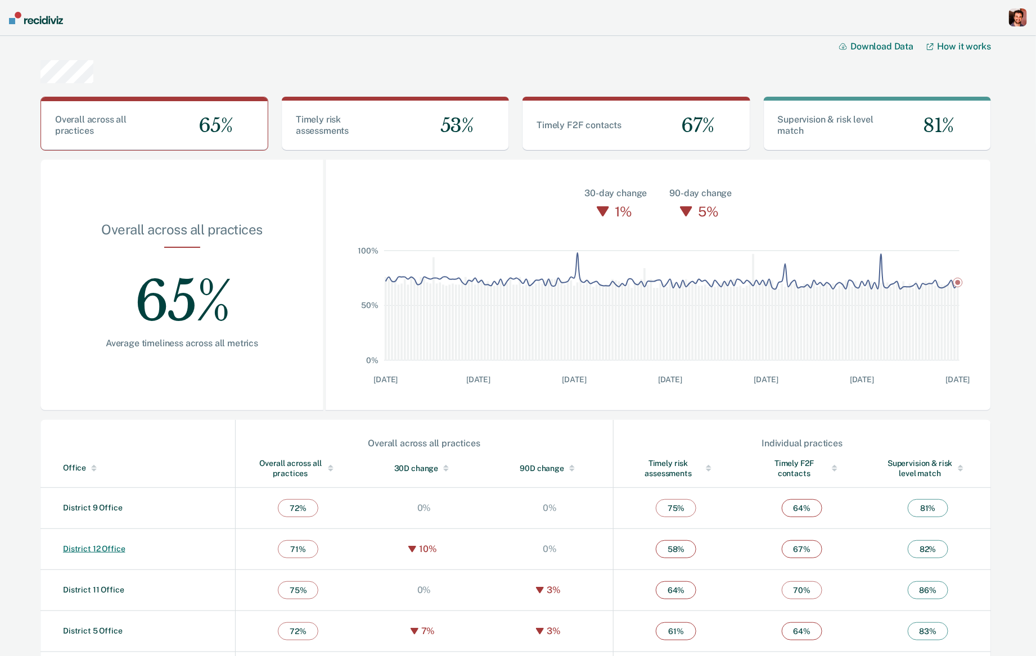
click at [112, 544] on link "District 12 Office" at bounding box center [94, 548] width 62 height 9
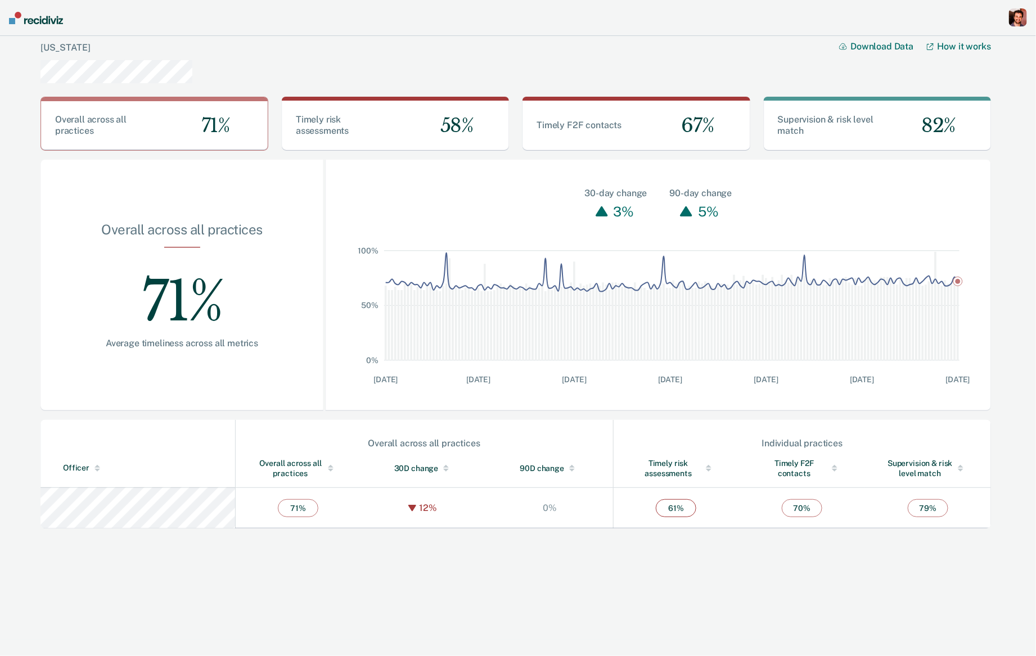
click at [57, 54] on div "Idaho" at bounding box center [116, 48] width 152 height 24
click at [57, 47] on link "Idaho" at bounding box center [64, 47] width 49 height 11
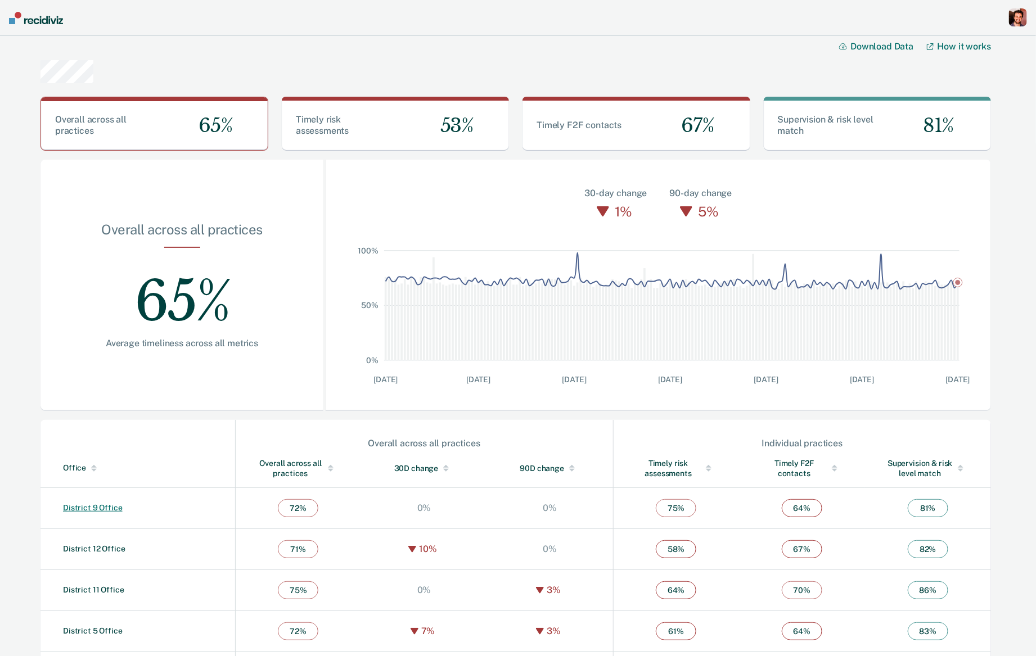
click at [107, 508] on link "District 9 Office" at bounding box center [93, 507] width 60 height 9
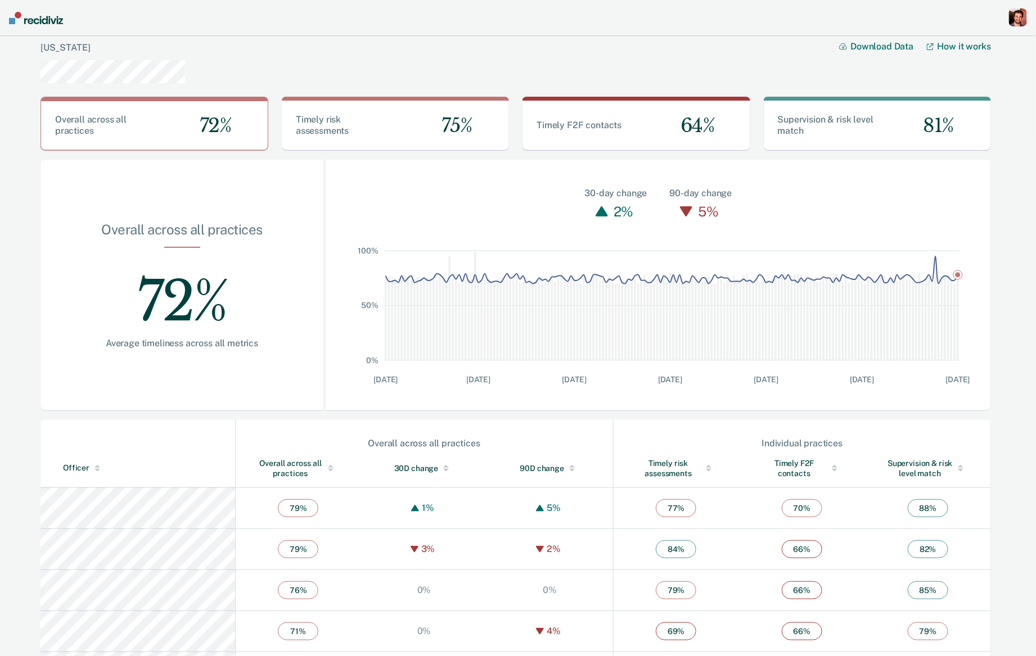
click at [1015, 23] on div "button" at bounding box center [1018, 17] width 18 height 18
click at [945, 48] on link "Profile" at bounding box center [970, 46] width 96 height 10
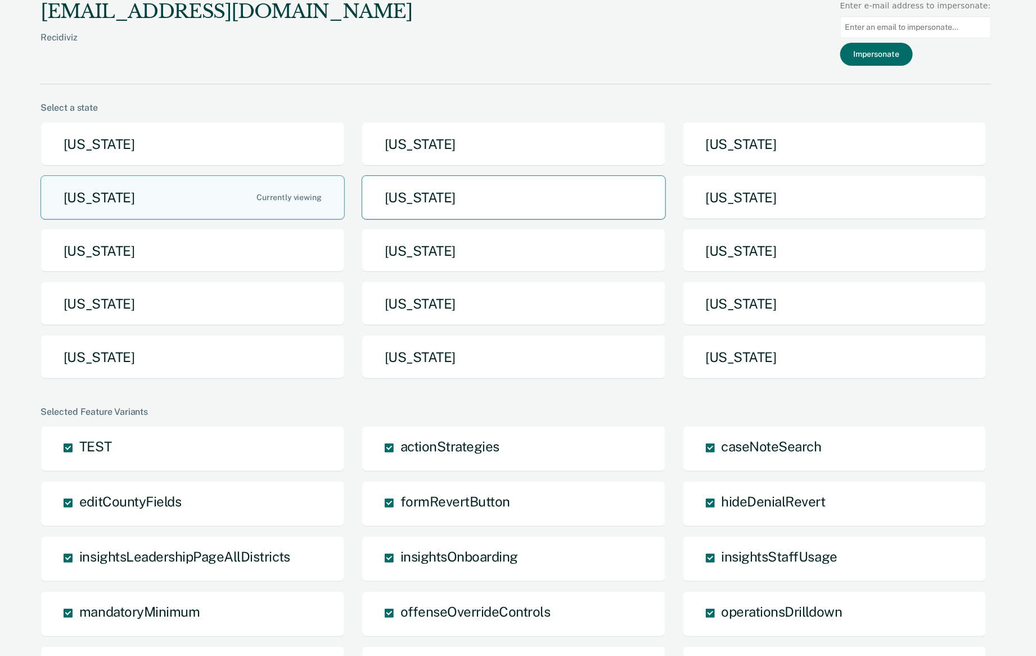
click at [505, 178] on button "Iowa" at bounding box center [514, 197] width 304 height 44
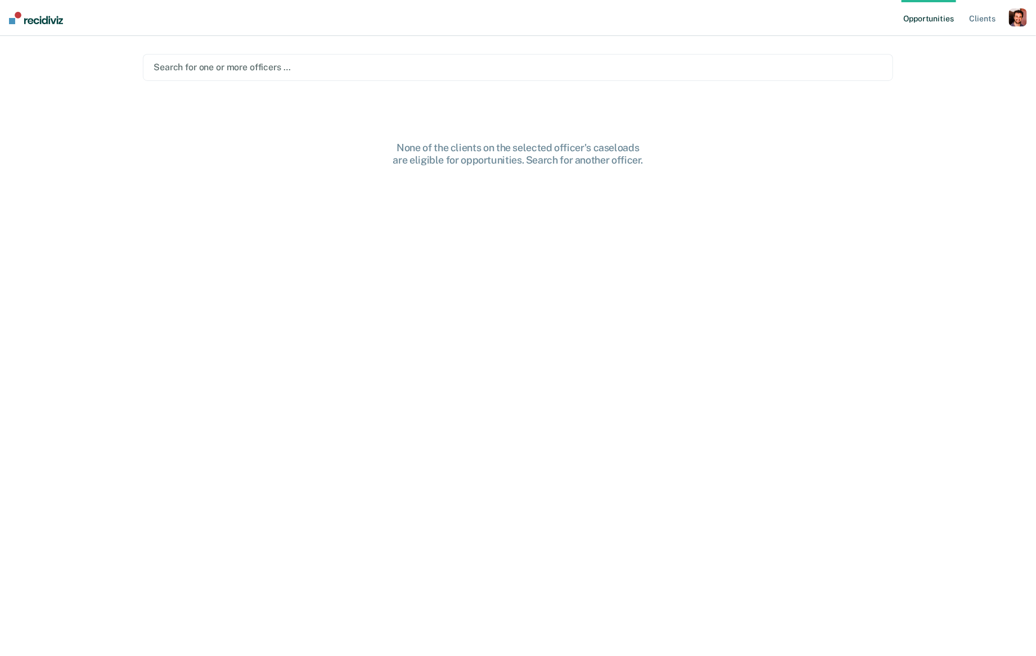
click at [517, 56] on div "Search for one or more officers …" at bounding box center [518, 67] width 750 height 27
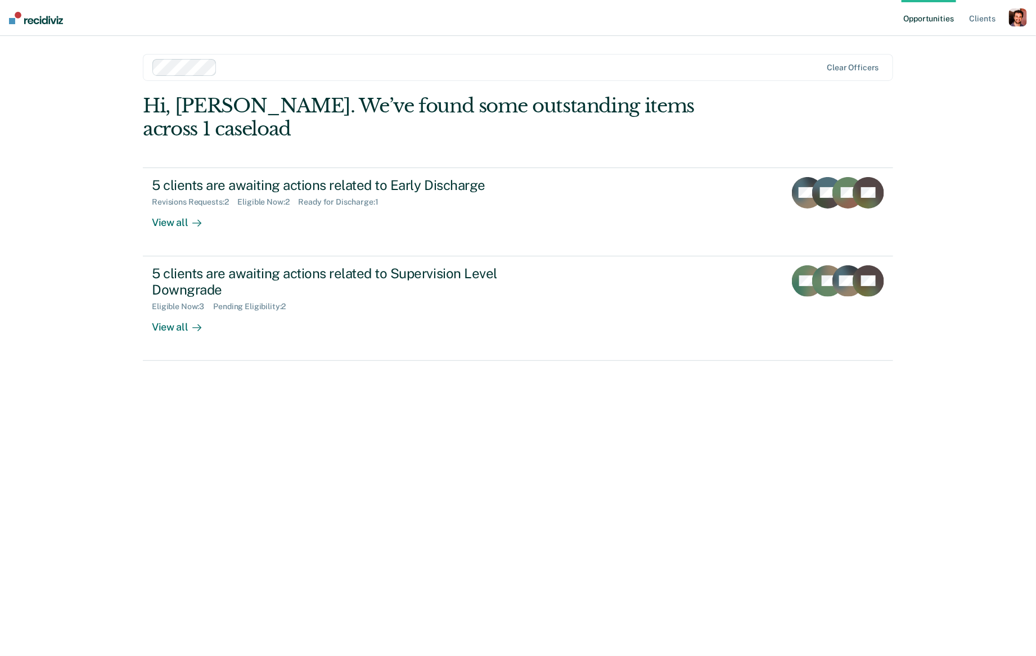
click at [1011, 21] on div "button" at bounding box center [1018, 17] width 18 height 18
click at [954, 44] on link "Profile" at bounding box center [972, 46] width 91 height 10
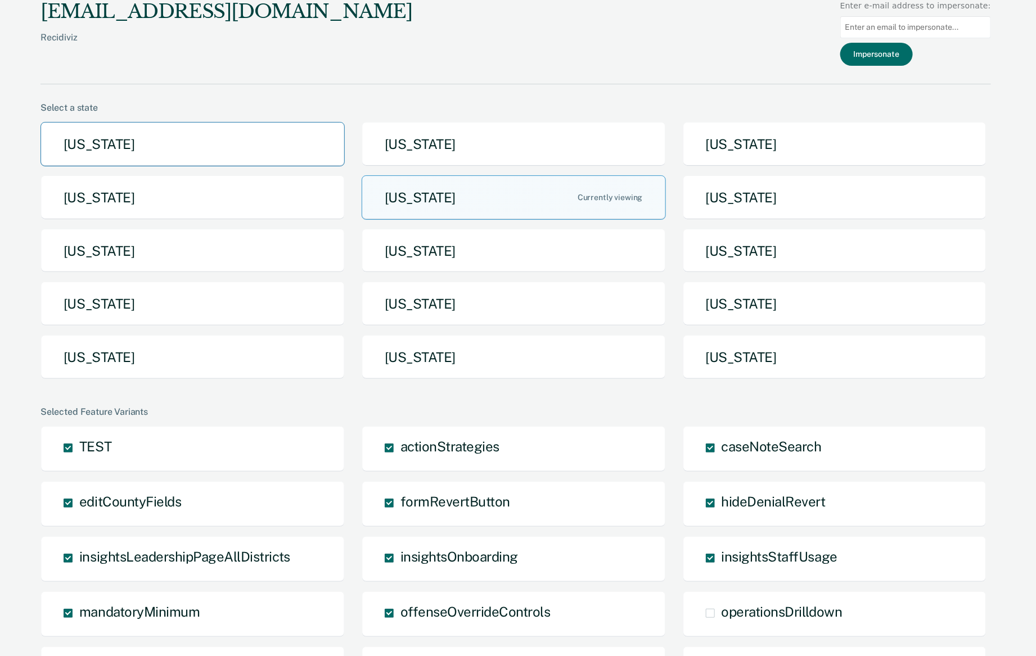
click at [217, 133] on button "Arizona" at bounding box center [192, 144] width 304 height 44
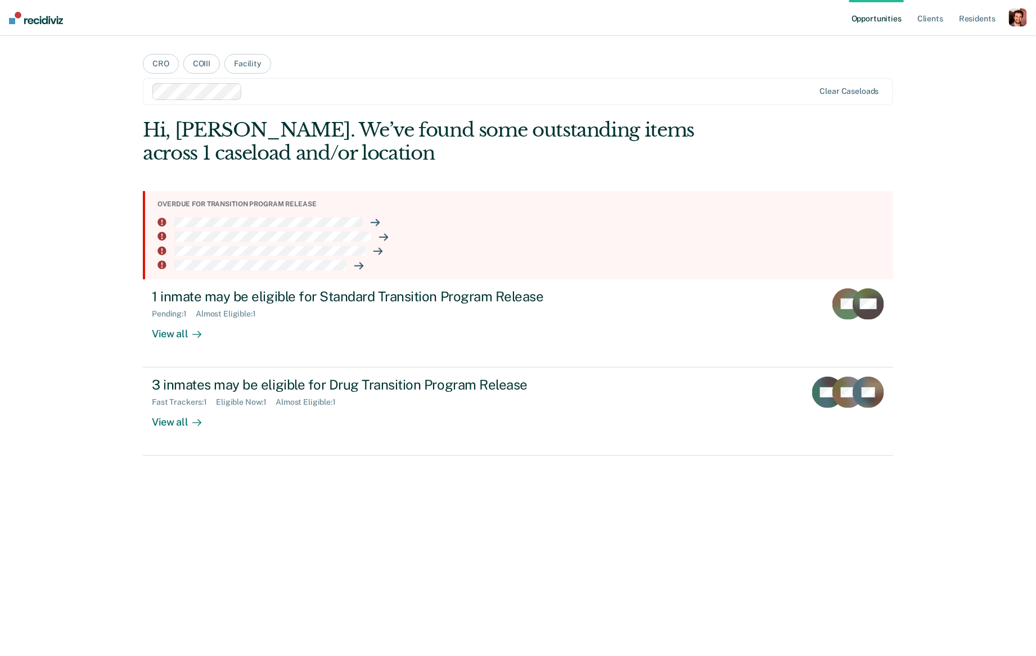
click at [1017, 16] on div "button" at bounding box center [1018, 17] width 18 height 18
click at [946, 42] on link "Profile" at bounding box center [972, 46] width 91 height 10
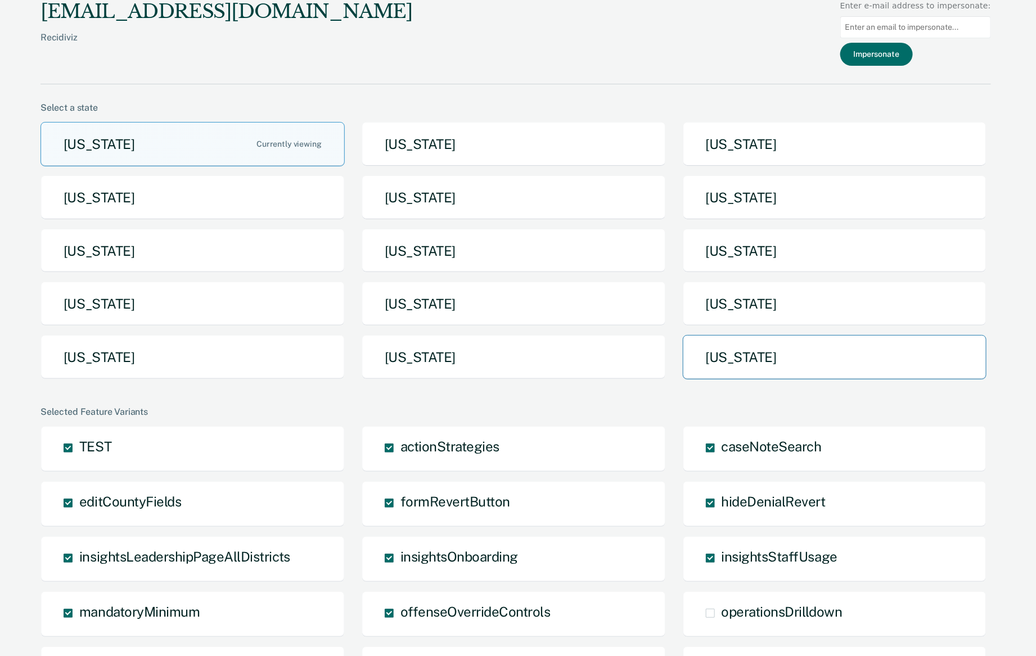
click at [733, 371] on button "Utah" at bounding box center [835, 357] width 304 height 44
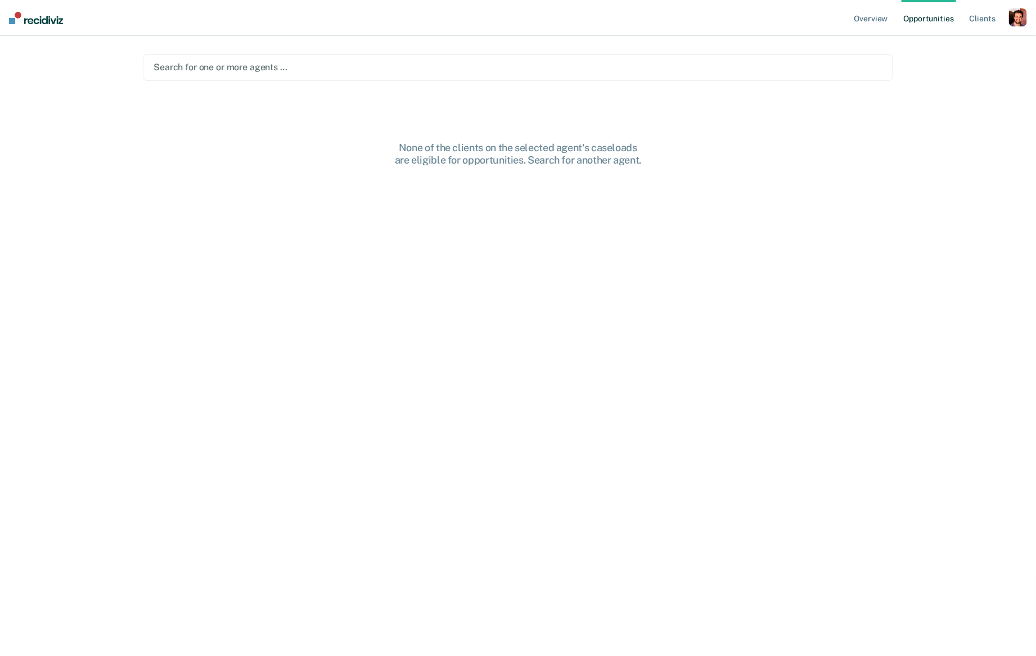
click at [430, 77] on div "Search for one or more agents …" at bounding box center [518, 67] width 750 height 27
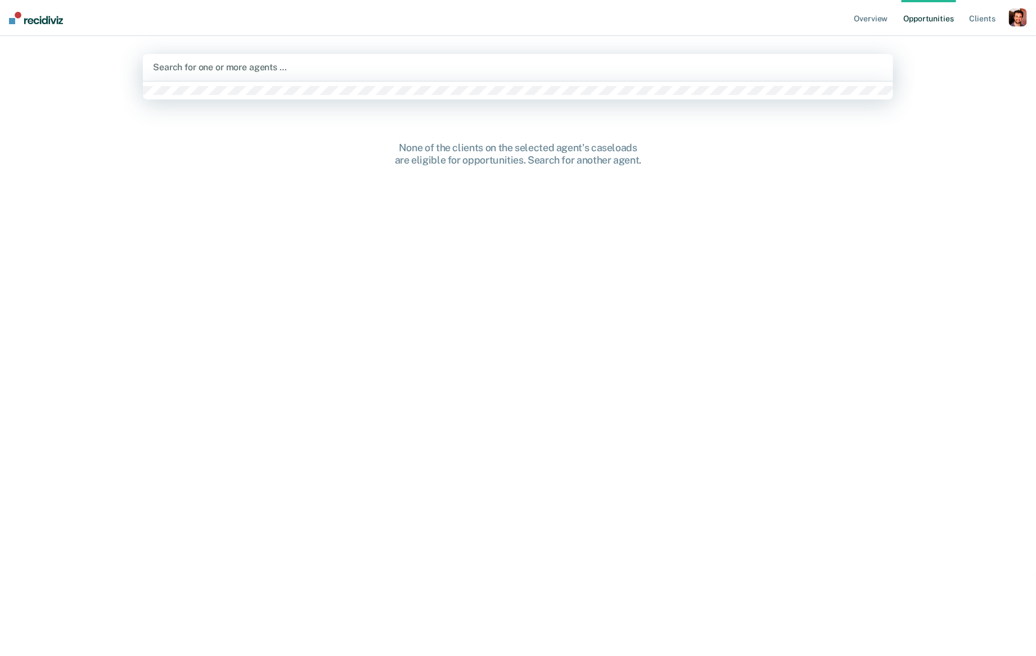
click at [484, 60] on div "Search for one or more agents …" at bounding box center [518, 67] width 732 height 15
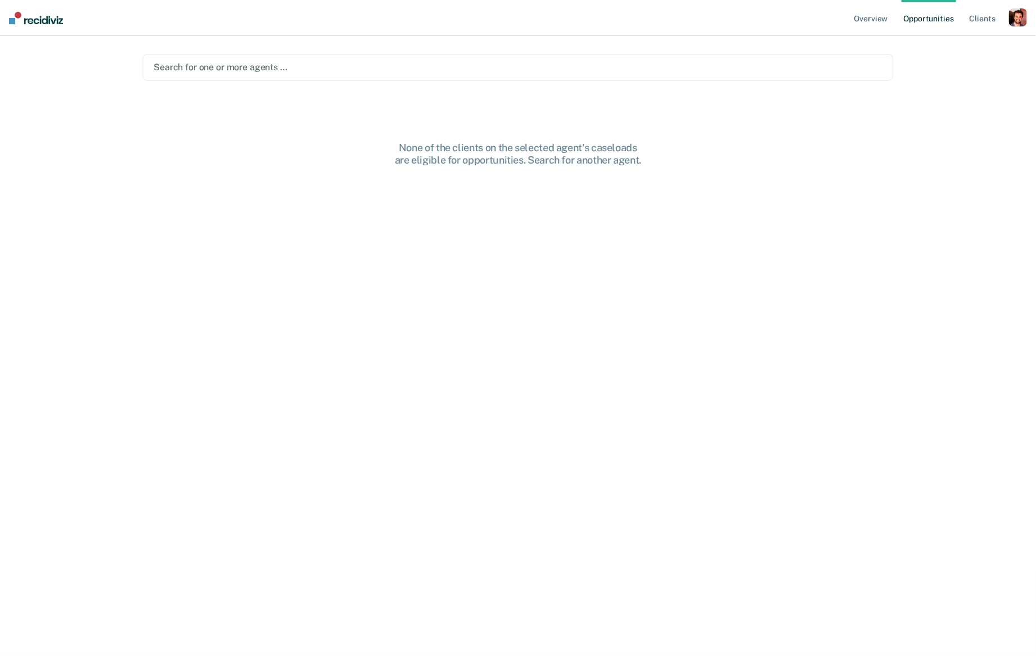
click at [1019, 20] on div "button" at bounding box center [1018, 17] width 18 height 18
click at [976, 38] on div "Profile How it works Log Out" at bounding box center [972, 59] width 109 height 55
click at [947, 41] on link "Profile" at bounding box center [972, 46] width 91 height 10
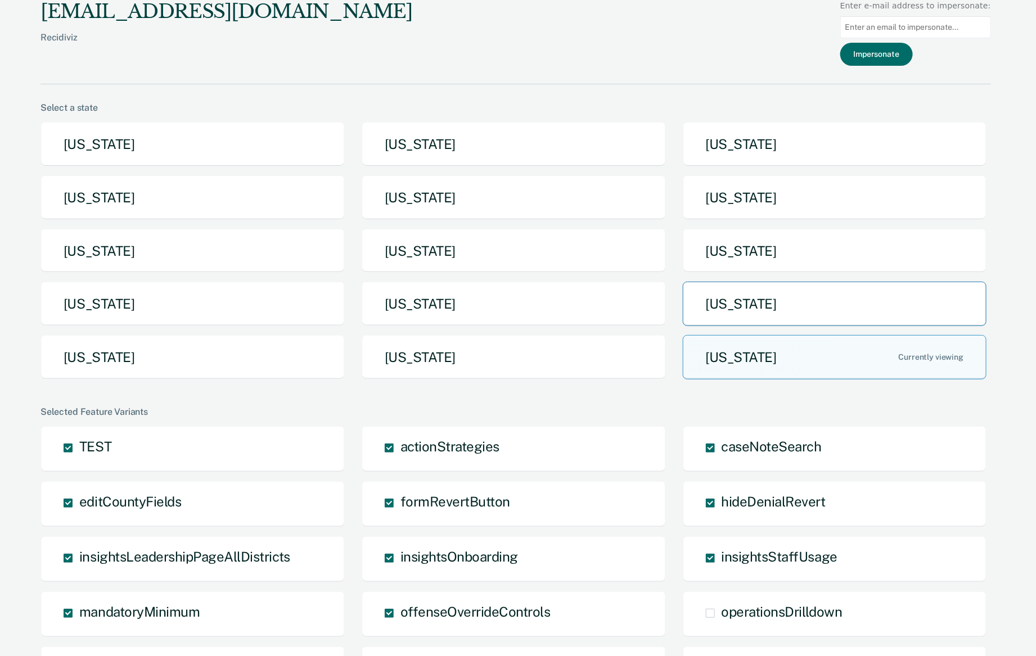
click at [735, 308] on button "Pennsylvania" at bounding box center [835, 304] width 304 height 44
